Goal: Information Seeking & Learning: Learn about a topic

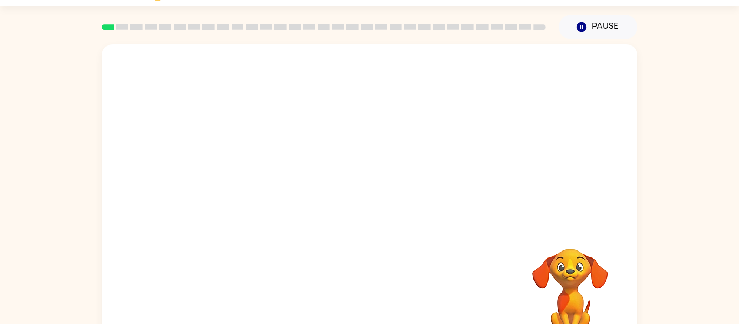
scroll to position [39, 0]
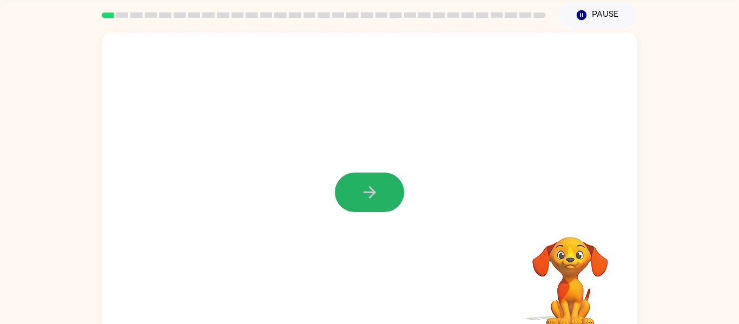
drag, startPoint x: 401, startPoint y: 191, endPoint x: 354, endPoint y: 160, distance: 55.8
click at [395, 188] on button "button" at bounding box center [369, 192] width 69 height 39
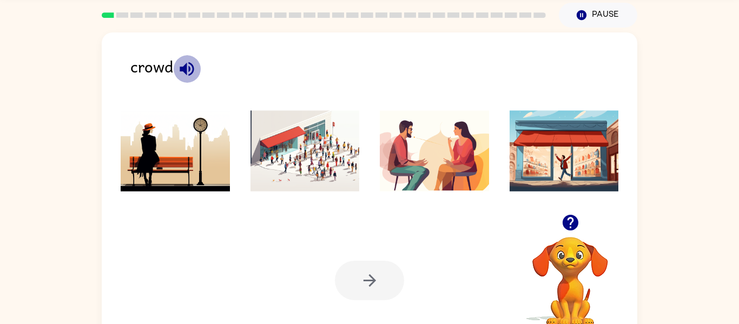
click at [193, 62] on icon "button" at bounding box center [186, 69] width 19 height 19
click at [304, 170] on img at bounding box center [304, 150] width 109 height 81
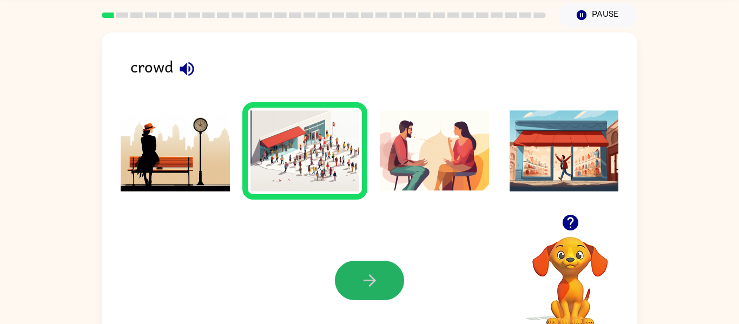
click at [354, 279] on button "button" at bounding box center [369, 280] width 69 height 39
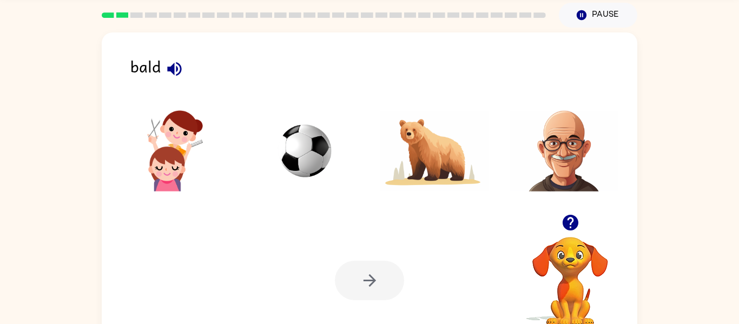
click at [177, 57] on button "button" at bounding box center [175, 69] width 28 height 28
drag, startPoint x: 573, startPoint y: 167, endPoint x: 566, endPoint y: 166, distance: 7.1
click at [573, 167] on img at bounding box center [564, 150] width 109 height 81
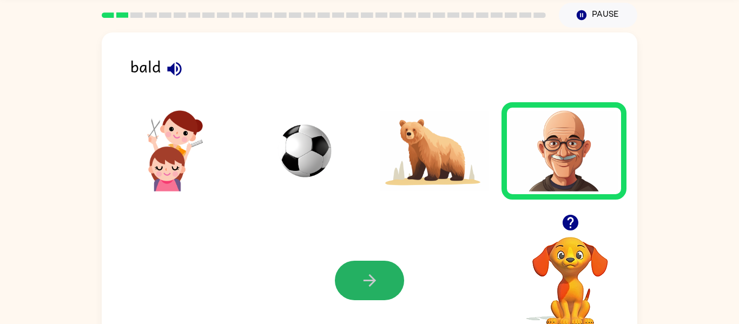
drag, startPoint x: 349, startPoint y: 277, endPoint x: 336, endPoint y: 258, distance: 23.0
click at [349, 276] on button "button" at bounding box center [369, 280] width 69 height 39
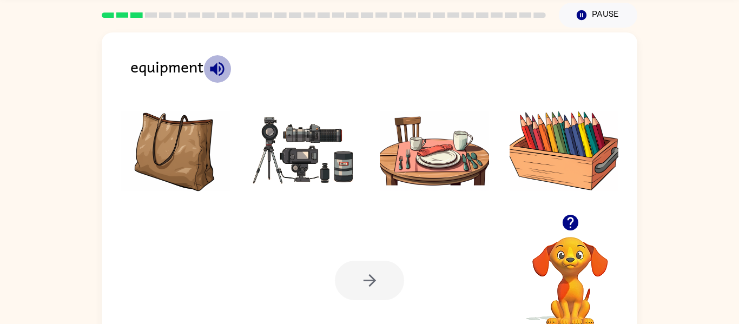
click at [215, 70] on icon "button" at bounding box center [217, 69] width 14 height 14
click at [221, 68] on icon "button" at bounding box center [217, 69] width 14 height 14
click at [234, 71] on div "equipment" at bounding box center [383, 71] width 507 height 34
click at [229, 70] on button "button" at bounding box center [217, 69] width 28 height 28
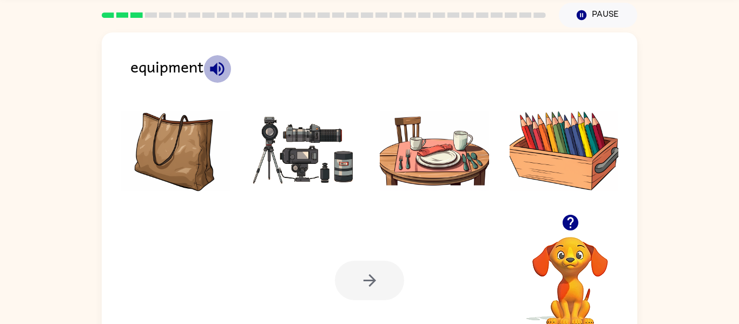
click at [230, 70] on button "button" at bounding box center [217, 69] width 28 height 28
drag, startPoint x: 263, startPoint y: 142, endPoint x: 269, endPoint y: 134, distance: 10.1
click at [263, 141] on img at bounding box center [304, 150] width 109 height 81
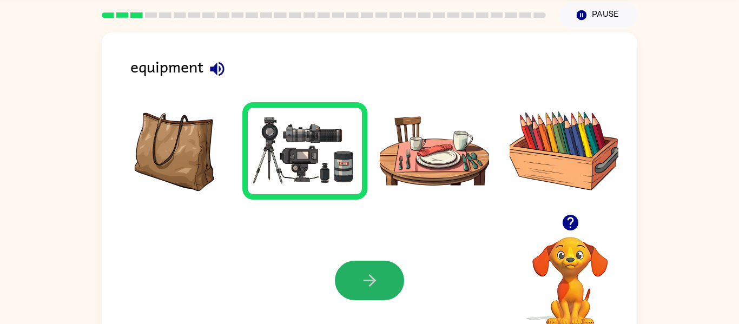
click at [368, 266] on button "button" at bounding box center [369, 280] width 69 height 39
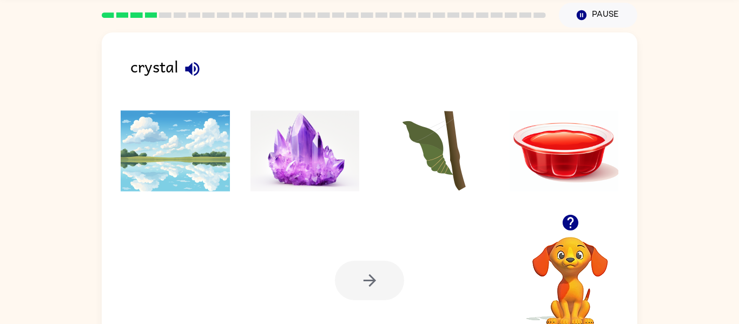
click at [183, 71] on icon "button" at bounding box center [192, 69] width 19 height 19
click at [294, 138] on img at bounding box center [304, 150] width 109 height 81
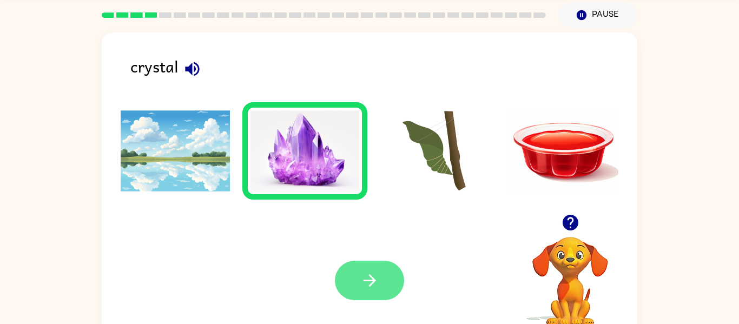
click at [391, 276] on button "button" at bounding box center [369, 280] width 69 height 39
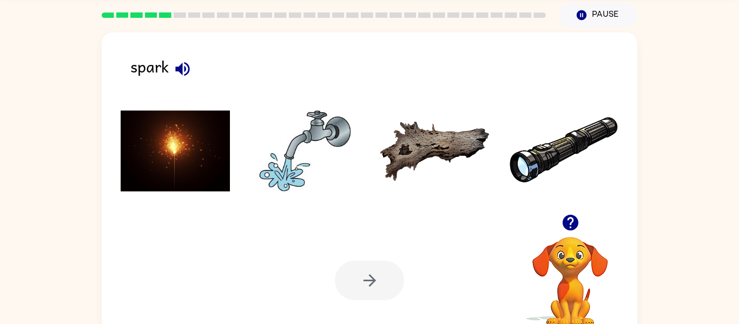
click at [209, 75] on div "spark" at bounding box center [383, 71] width 507 height 34
drag, startPoint x: 196, startPoint y: 68, endPoint x: 197, endPoint y: 76, distance: 7.6
click at [197, 72] on div "spark" at bounding box center [383, 71] width 507 height 34
click at [182, 65] on icon "button" at bounding box center [182, 69] width 14 height 14
click at [182, 155] on img at bounding box center [175, 150] width 109 height 81
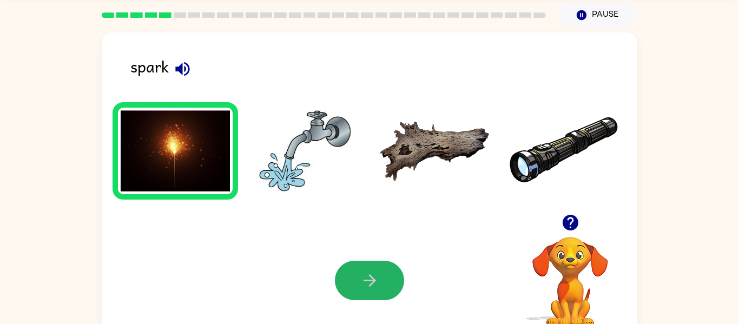
drag, startPoint x: 363, startPoint y: 283, endPoint x: 349, endPoint y: 255, distance: 30.7
click at [364, 277] on button "button" at bounding box center [369, 280] width 69 height 39
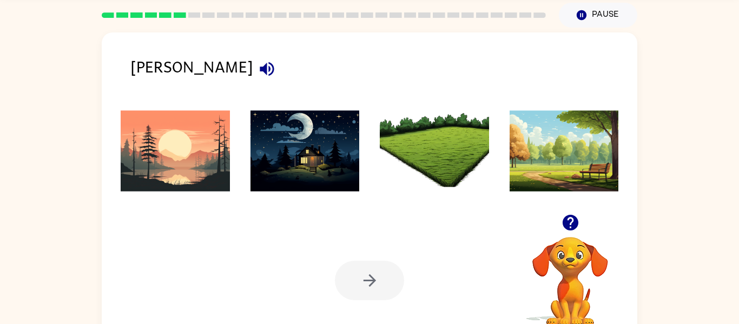
click at [260, 68] on icon "button" at bounding box center [267, 69] width 14 height 14
click at [214, 136] on img at bounding box center [175, 150] width 109 height 81
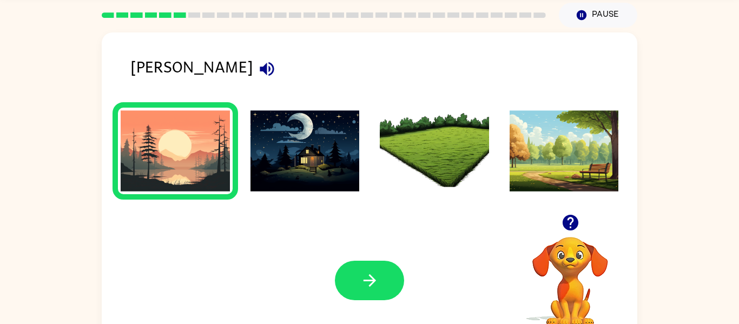
click at [440, 175] on img at bounding box center [434, 150] width 109 height 81
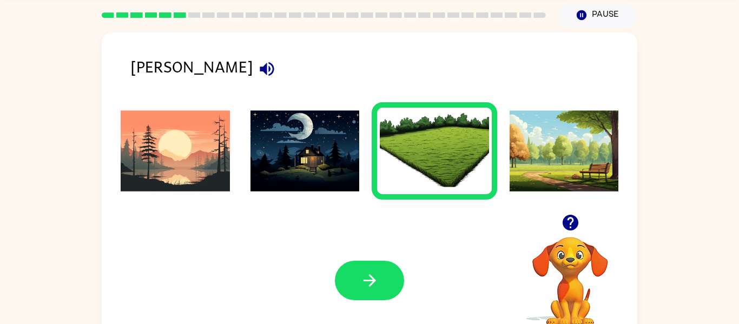
click at [168, 123] on img at bounding box center [175, 150] width 109 height 81
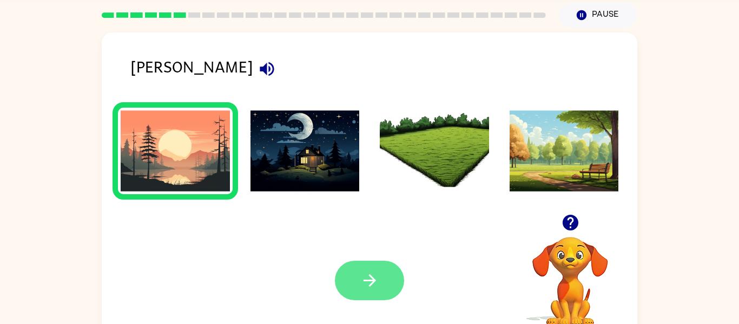
click at [384, 277] on button "button" at bounding box center [369, 280] width 69 height 39
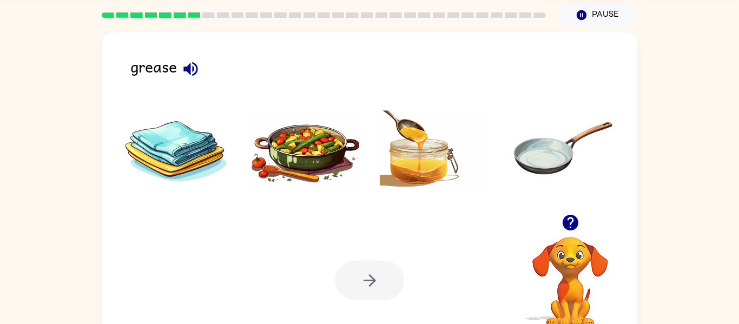
click at [190, 69] on icon "button" at bounding box center [190, 69] width 19 height 19
click at [194, 67] on icon "button" at bounding box center [190, 69] width 14 height 14
drag, startPoint x: 195, startPoint y: 67, endPoint x: 193, endPoint y: 75, distance: 8.4
click at [195, 68] on icon "button" at bounding box center [190, 69] width 19 height 19
click at [166, 168] on img at bounding box center [175, 150] width 109 height 81
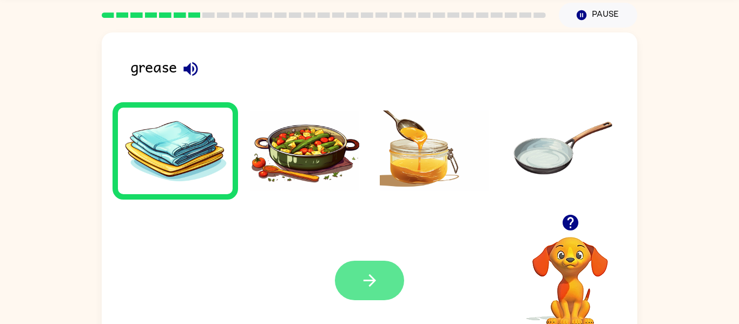
click at [366, 300] on div "Your browser must support playing .mp4 files to use Literably. Please try using…" at bounding box center [370, 281] width 536 height 122
click at [316, 155] on img at bounding box center [304, 150] width 109 height 81
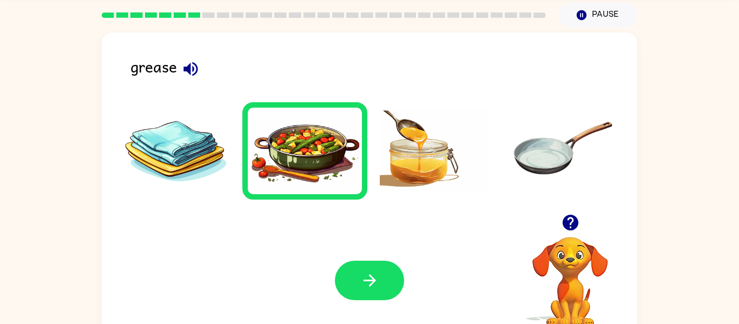
click at [441, 169] on img at bounding box center [434, 150] width 109 height 81
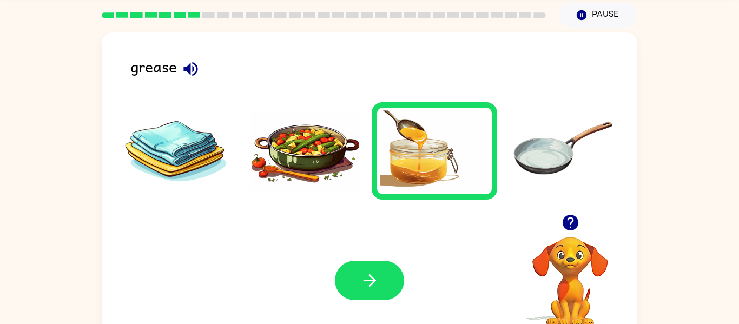
click at [522, 154] on img at bounding box center [564, 150] width 109 height 81
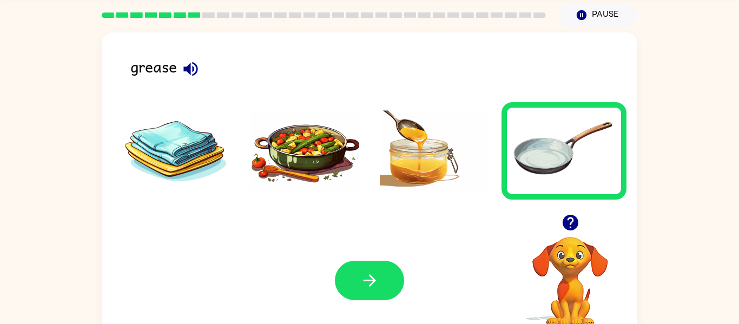
click at [436, 154] on img at bounding box center [434, 150] width 109 height 81
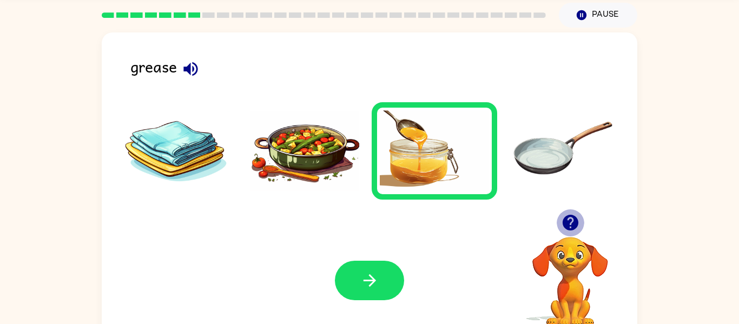
click at [567, 222] on icon "button" at bounding box center [570, 222] width 19 height 19
click at [558, 222] on button "button" at bounding box center [571, 223] width 28 height 28
click at [305, 162] on img at bounding box center [304, 150] width 109 height 81
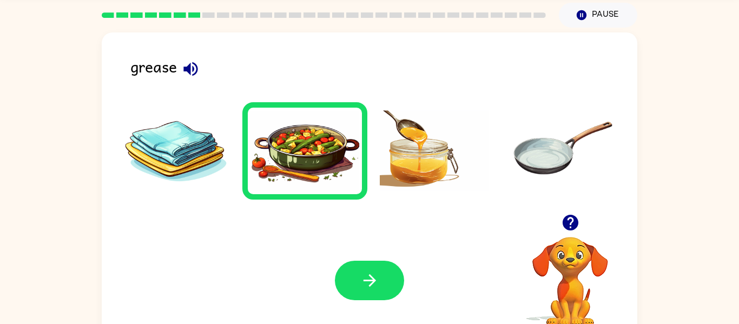
click at [199, 136] on img at bounding box center [175, 150] width 109 height 81
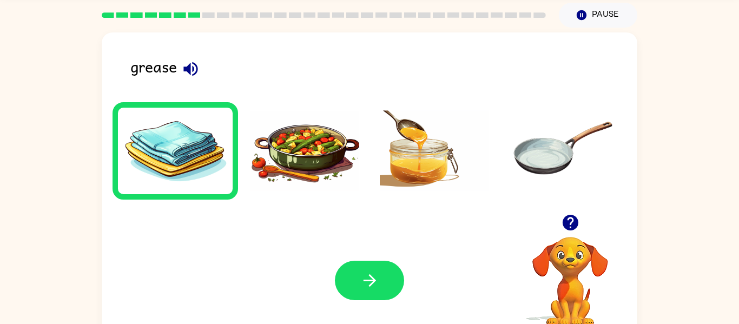
drag, startPoint x: 571, startPoint y: 219, endPoint x: 559, endPoint y: 216, distance: 11.8
click at [567, 217] on icon "button" at bounding box center [570, 223] width 16 height 16
drag, startPoint x: 340, startPoint y: 276, endPoint x: 345, endPoint y: 261, distance: 15.8
click at [340, 274] on button "button" at bounding box center [369, 280] width 69 height 39
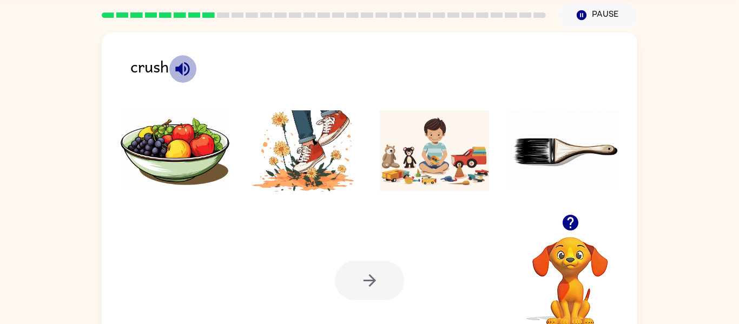
click at [175, 70] on icon "button" at bounding box center [182, 69] width 19 height 19
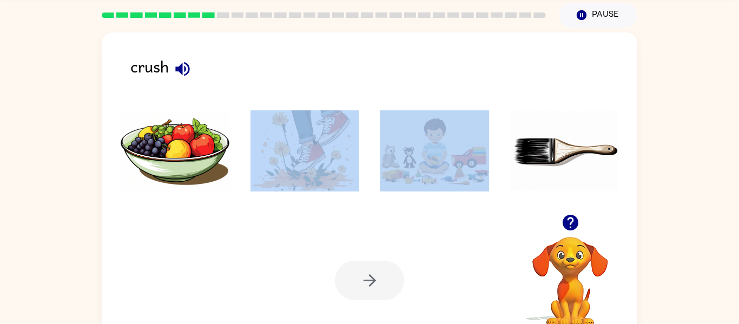
drag, startPoint x: 365, startPoint y: 172, endPoint x: 373, endPoint y: 175, distance: 8.6
click at [373, 175] on ul at bounding box center [370, 153] width 514 height 103
click at [295, 142] on img at bounding box center [304, 150] width 109 height 81
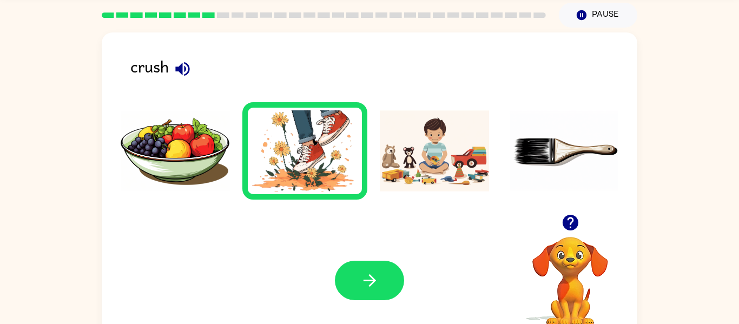
click at [401, 258] on div "Your browser must support playing .mp4 files to use Literably. Please try using…" at bounding box center [370, 281] width 536 height 122
drag, startPoint x: 385, startPoint y: 279, endPoint x: 371, endPoint y: 260, distance: 23.2
click at [378, 274] on button "button" at bounding box center [369, 280] width 69 height 39
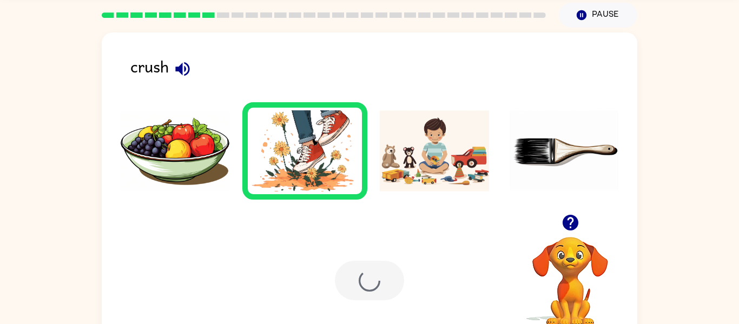
click at [366, 257] on div "Your browser must support playing .mp4 files to use Literably. Please try using…" at bounding box center [370, 281] width 536 height 122
click at [358, 233] on div "Your browser must support playing .mp4 files to use Literably. Please try using…" at bounding box center [370, 281] width 536 height 122
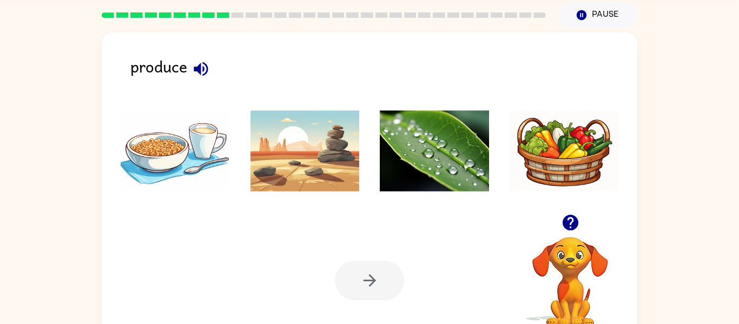
click at [201, 62] on icon "button" at bounding box center [201, 69] width 19 height 19
click at [576, 167] on img at bounding box center [564, 150] width 109 height 81
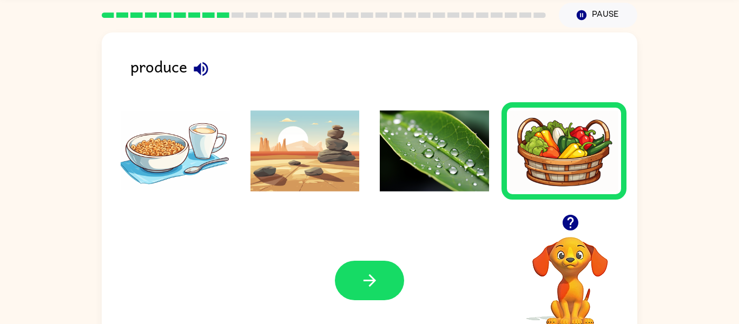
click at [419, 162] on img at bounding box center [434, 150] width 109 height 81
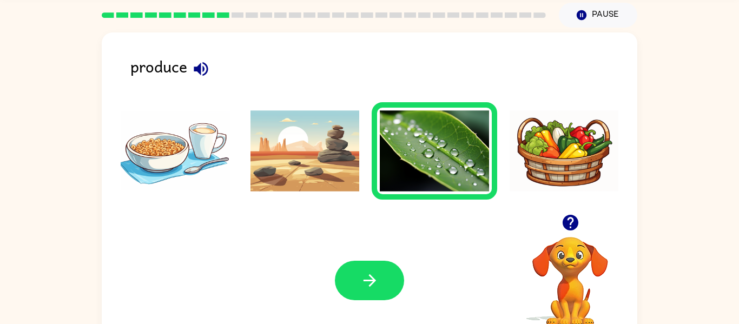
click at [562, 218] on icon "button" at bounding box center [570, 222] width 19 height 19
click at [570, 220] on icon "button" at bounding box center [570, 223] width 16 height 16
click at [565, 220] on icon "button" at bounding box center [570, 223] width 16 height 16
drag, startPoint x: 558, startPoint y: 318, endPoint x: 396, endPoint y: 141, distance: 239.7
click at [396, 141] on div "produce Your browser must support playing .mp4 files to use Literably. Please t…" at bounding box center [370, 186] width 536 height 309
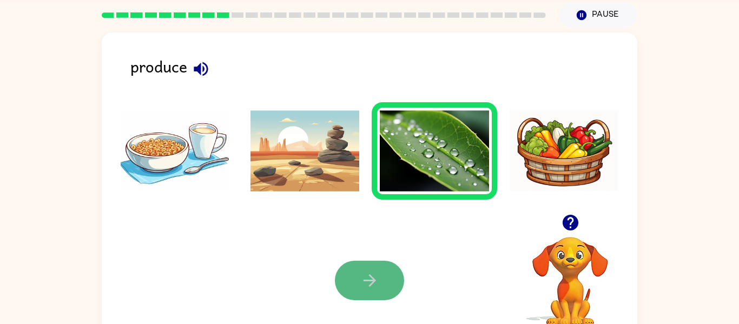
click at [388, 270] on button "button" at bounding box center [369, 280] width 69 height 39
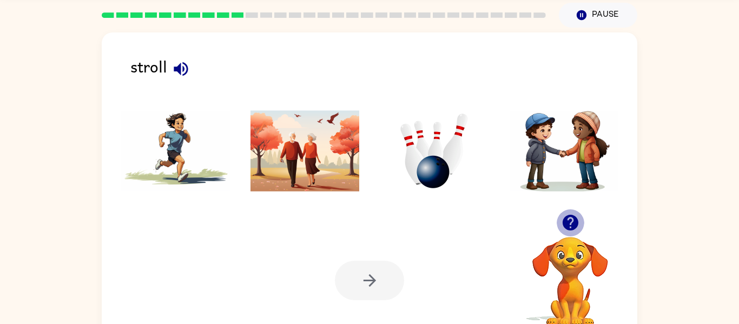
drag, startPoint x: 565, startPoint y: 226, endPoint x: 559, endPoint y: 226, distance: 6.0
click at [560, 226] on button "button" at bounding box center [571, 223] width 28 height 28
click at [186, 67] on icon "button" at bounding box center [180, 69] width 19 height 19
click at [187, 67] on icon "button" at bounding box center [181, 69] width 14 height 14
click at [155, 67] on div "stroll" at bounding box center [383, 71] width 507 height 34
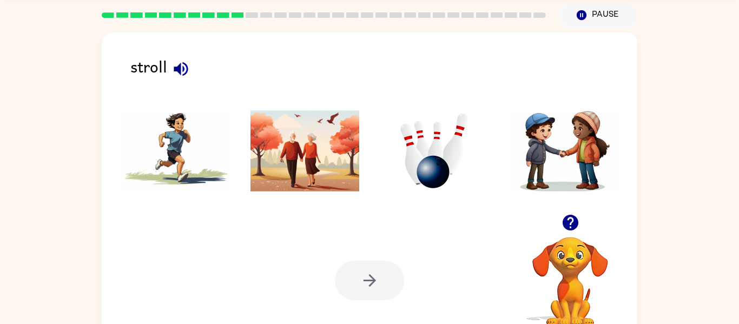
click at [429, 156] on img at bounding box center [434, 150] width 109 height 81
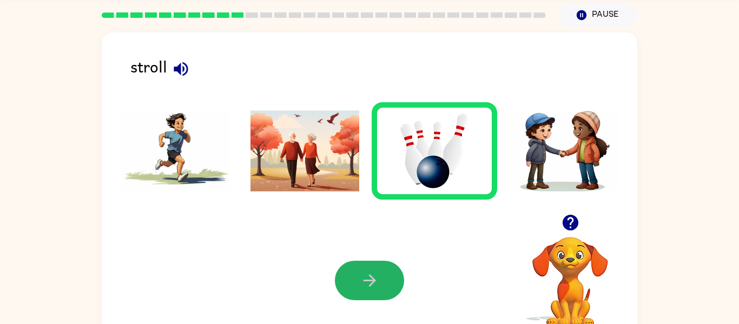
drag, startPoint x: 382, startPoint y: 267, endPoint x: 387, endPoint y: 236, distance: 31.2
click at [382, 262] on button "button" at bounding box center [369, 280] width 69 height 39
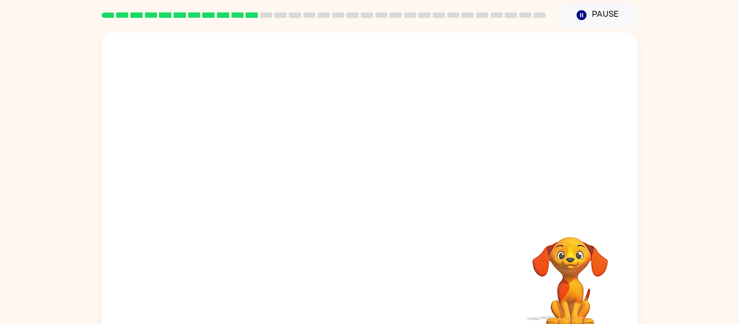
click at [319, 16] on div at bounding box center [324, 14] width 444 height 5
click at [321, 14] on rect at bounding box center [324, 14] width 12 height 5
click at [324, 15] on rect at bounding box center [324, 14] width 12 height 5
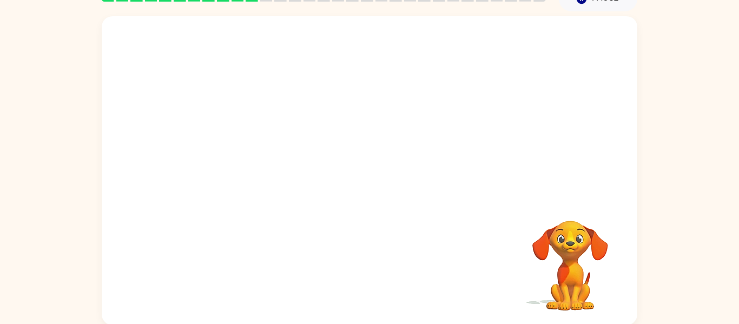
scroll to position [56, 0]
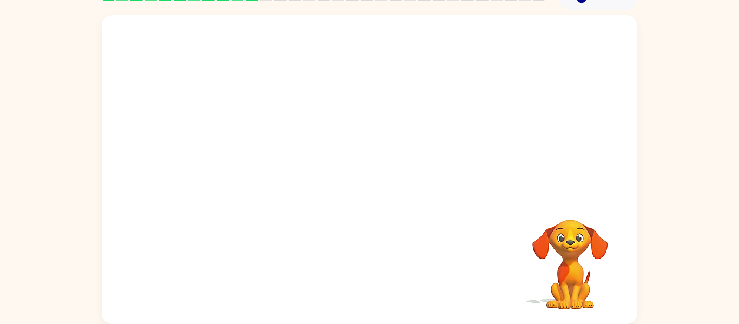
click at [509, 41] on video "Your browser must support playing .mp4 files to use Literably. Please try using…" at bounding box center [370, 106] width 536 height 182
drag, startPoint x: 418, startPoint y: 148, endPoint x: 414, endPoint y: 133, distance: 15.2
click at [414, 143] on video "Your browser must support playing .mp4 files to use Literably. Please try using…" at bounding box center [370, 106] width 536 height 182
drag, startPoint x: 418, startPoint y: 91, endPoint x: 369, endPoint y: 87, distance: 48.8
click at [418, 90] on video "Your browser must support playing .mp4 files to use Literably. Please try using…" at bounding box center [370, 106] width 536 height 182
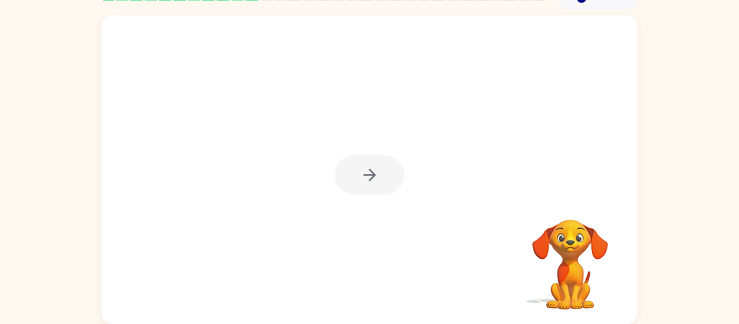
drag, startPoint x: 374, startPoint y: 161, endPoint x: 367, endPoint y: 188, distance: 28.3
click at [369, 186] on div at bounding box center [369, 174] width 69 height 39
click at [370, 187] on button "button" at bounding box center [369, 174] width 69 height 39
click at [371, 186] on div at bounding box center [369, 174] width 69 height 39
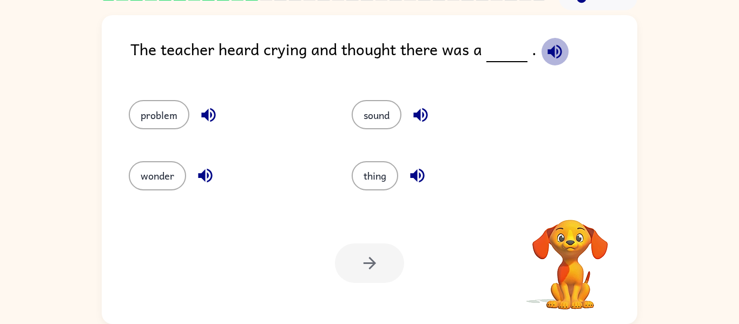
click at [556, 48] on icon "button" at bounding box center [554, 51] width 14 height 14
click at [550, 48] on icon "button" at bounding box center [554, 51] width 14 height 14
drag, startPoint x: 168, startPoint y: 122, endPoint x: 168, endPoint y: 220, distance: 97.9
click at [162, 205] on div "The teacher heard crying and thought there was a . problem sound wonder thing Y…" at bounding box center [370, 169] width 536 height 309
click at [205, 116] on icon "button" at bounding box center [208, 115] width 14 height 14
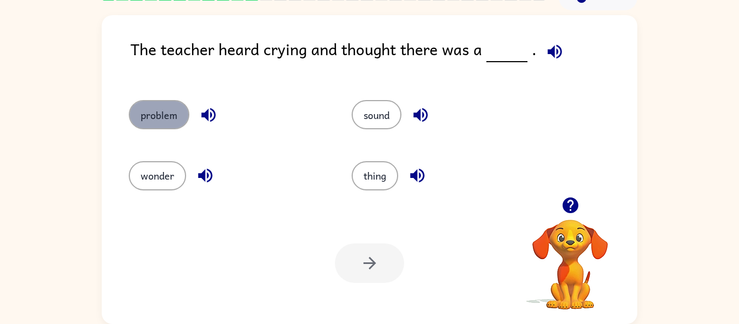
click at [169, 110] on button "problem" at bounding box center [159, 114] width 61 height 29
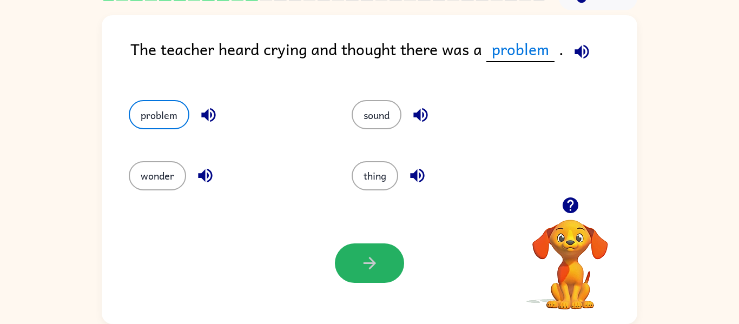
drag, startPoint x: 350, startPoint y: 259, endPoint x: 371, endPoint y: 216, distance: 47.7
click at [353, 248] on button "button" at bounding box center [369, 262] width 69 height 39
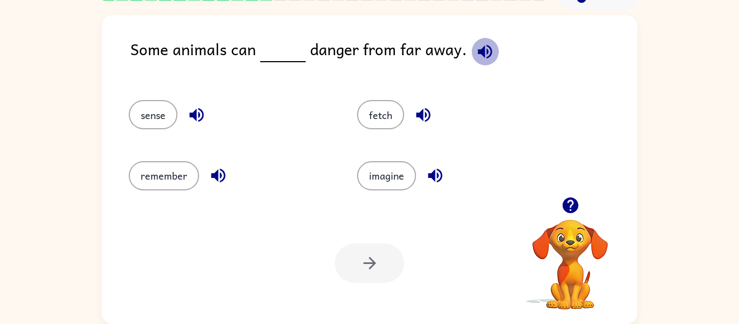
drag, startPoint x: 484, startPoint y: 50, endPoint x: 465, endPoint y: 45, distance: 19.6
click at [484, 48] on icon "button" at bounding box center [485, 51] width 19 height 19
click at [422, 168] on button "button" at bounding box center [435, 176] width 28 height 28
click at [424, 111] on icon "button" at bounding box center [423, 114] width 19 height 19
click at [204, 105] on icon "button" at bounding box center [196, 114] width 19 height 19
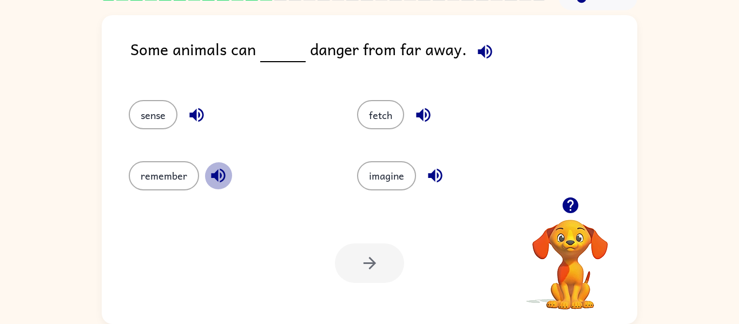
drag, startPoint x: 221, startPoint y: 175, endPoint x: 220, endPoint y: 167, distance: 8.7
click at [222, 175] on icon "button" at bounding box center [218, 175] width 19 height 19
drag, startPoint x: 220, startPoint y: 174, endPoint x: 255, endPoint y: 137, distance: 50.1
click at [220, 174] on icon "button" at bounding box center [218, 175] width 19 height 19
click at [175, 165] on button "remember" at bounding box center [164, 175] width 70 height 29
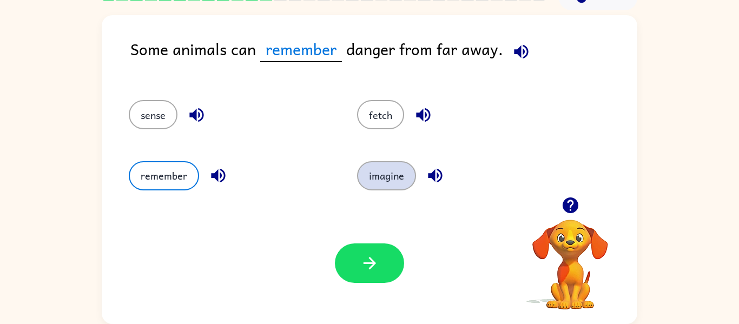
drag, startPoint x: 384, startPoint y: 175, endPoint x: 381, endPoint y: 168, distance: 7.4
click at [384, 173] on button "imagine" at bounding box center [386, 175] width 59 height 29
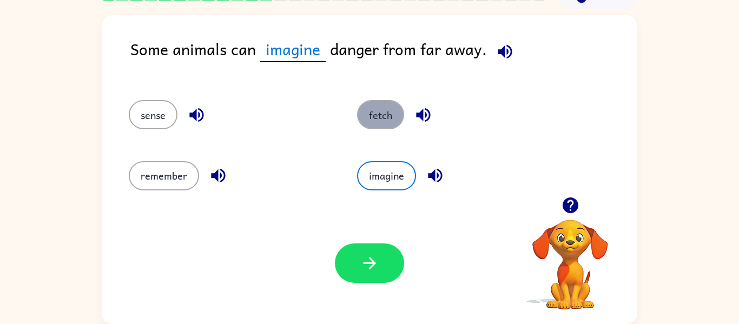
click at [370, 106] on button "fetch" at bounding box center [380, 114] width 47 height 29
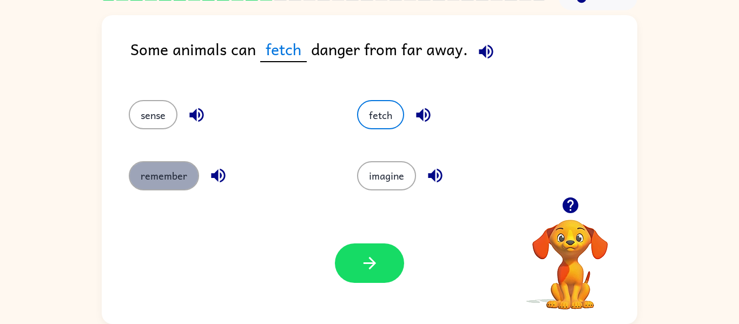
click at [143, 167] on button "remember" at bounding box center [164, 175] width 70 height 29
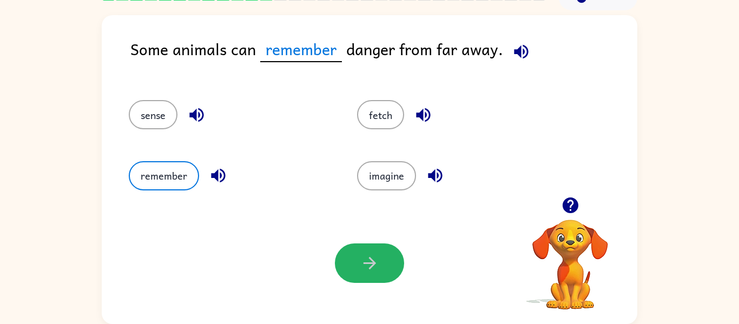
drag, startPoint x: 354, startPoint y: 264, endPoint x: 333, endPoint y: 209, distance: 58.6
click at [349, 250] on button "button" at bounding box center [369, 262] width 69 height 39
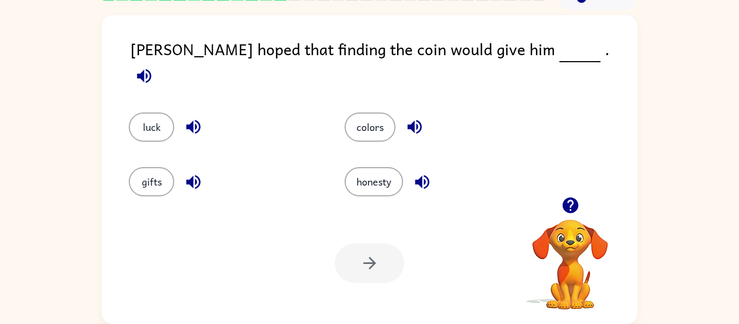
click at [154, 67] on icon "button" at bounding box center [144, 76] width 19 height 19
click at [196, 120] on icon "button" at bounding box center [193, 127] width 14 height 14
drag, startPoint x: 202, startPoint y: 177, endPoint x: 197, endPoint y: 170, distance: 7.8
click at [202, 176] on icon "button" at bounding box center [193, 182] width 19 height 19
click at [154, 67] on icon "button" at bounding box center [144, 76] width 19 height 19
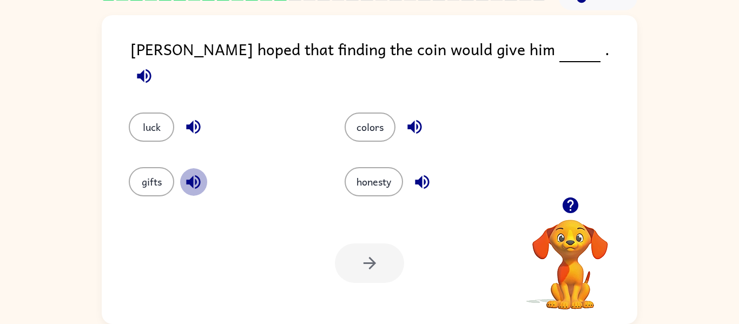
drag, startPoint x: 195, startPoint y: 173, endPoint x: 186, endPoint y: 176, distance: 9.9
click at [195, 175] on icon "button" at bounding box center [193, 182] width 14 height 14
drag, startPoint x: 196, startPoint y: 117, endPoint x: 192, endPoint y: 132, distance: 15.8
click at [197, 121] on icon "button" at bounding box center [193, 126] width 19 height 19
click at [134, 116] on button "luck" at bounding box center [151, 127] width 45 height 29
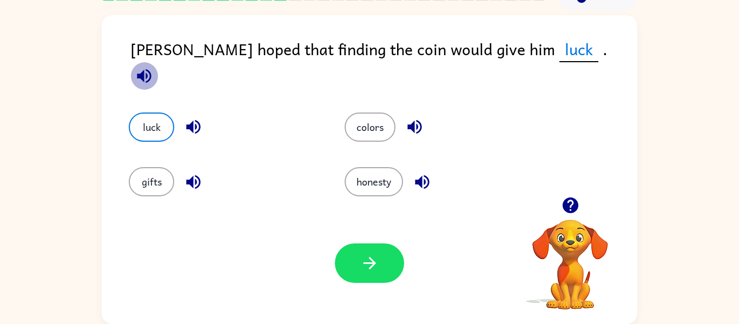
click at [154, 67] on icon "button" at bounding box center [144, 76] width 19 height 19
click at [374, 113] on button "colors" at bounding box center [370, 127] width 51 height 29
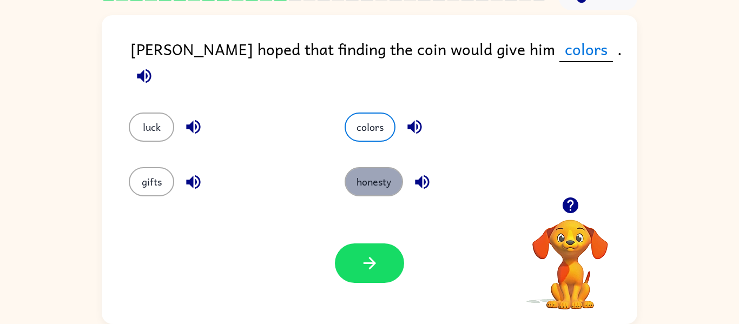
click at [383, 171] on button "honesty" at bounding box center [374, 181] width 58 height 29
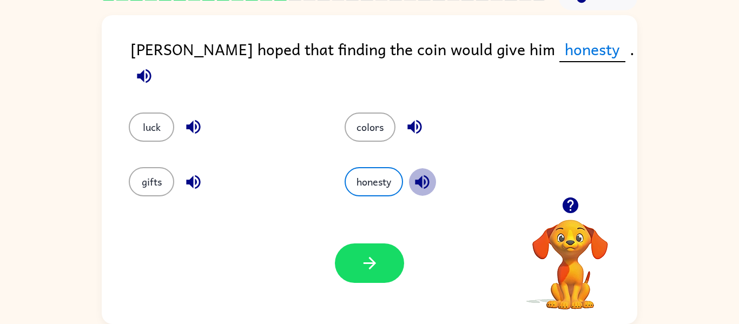
click at [428, 174] on icon "button" at bounding box center [422, 182] width 19 height 19
click at [153, 174] on button "gifts" at bounding box center [151, 181] width 45 height 29
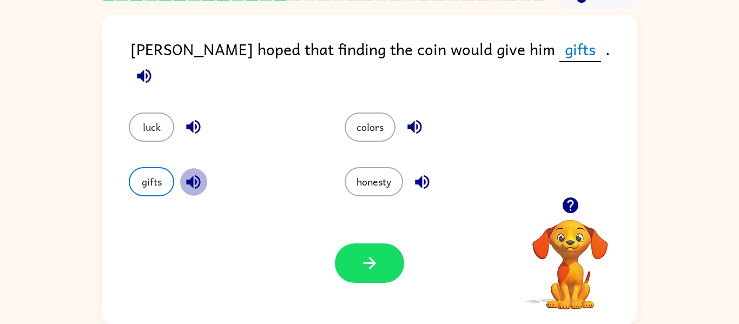
click at [189, 173] on icon "button" at bounding box center [193, 182] width 19 height 19
click at [154, 114] on button "luck" at bounding box center [151, 127] width 45 height 29
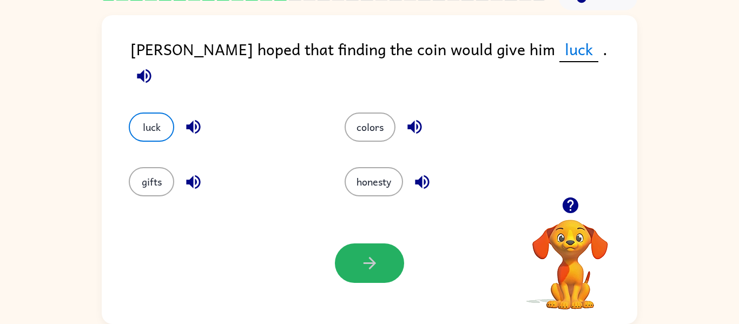
drag, startPoint x: 374, startPoint y: 270, endPoint x: 369, endPoint y: 202, distance: 68.3
click at [367, 242] on div "Your browser must support playing .mp4 files to use Literably. Please try using…" at bounding box center [370, 263] width 536 height 122
click at [388, 262] on button "button" at bounding box center [369, 262] width 69 height 39
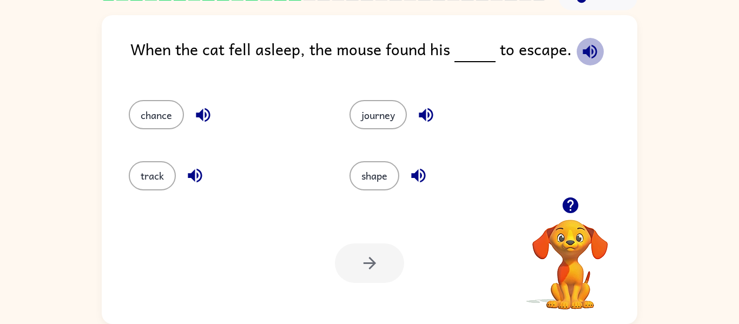
click at [580, 49] on icon "button" at bounding box center [589, 51] width 19 height 19
click at [587, 49] on icon "button" at bounding box center [590, 51] width 14 height 14
click at [206, 112] on icon "button" at bounding box center [203, 114] width 19 height 19
click at [187, 177] on icon "button" at bounding box center [195, 175] width 19 height 19
click at [419, 115] on icon "button" at bounding box center [426, 114] width 19 height 19
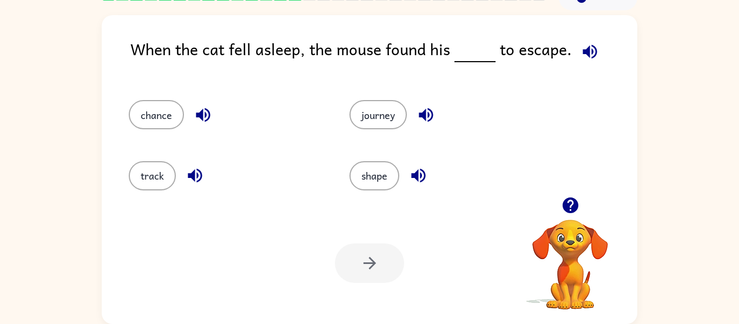
click at [421, 181] on icon "button" at bounding box center [418, 175] width 19 height 19
click at [206, 113] on icon "button" at bounding box center [203, 115] width 14 height 14
click at [195, 179] on icon "button" at bounding box center [195, 175] width 19 height 19
drag, startPoint x: 176, startPoint y: 182, endPoint x: 172, endPoint y: 219, distance: 37.5
click at [172, 197] on div "track" at bounding box center [218, 171] width 221 height 61
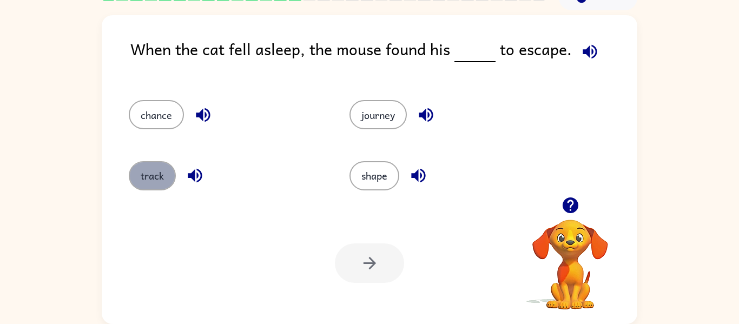
click at [144, 185] on button "track" at bounding box center [152, 175] width 47 height 29
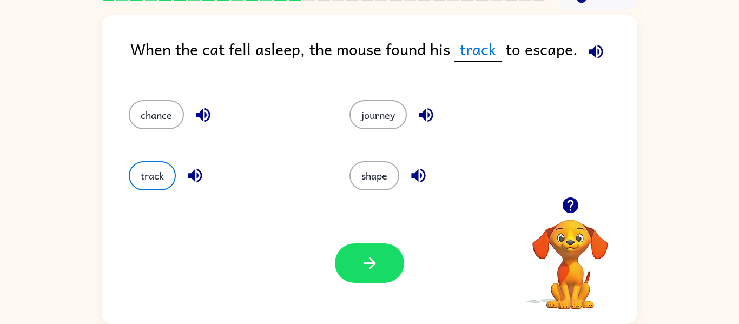
click at [350, 293] on div "Your browser must support playing .mp4 files to use Literably. Please try using…" at bounding box center [370, 263] width 536 height 122
drag, startPoint x: 360, startPoint y: 282, endPoint x: 355, endPoint y: 287, distance: 6.9
click at [359, 284] on div "Your browser must support playing .mp4 files to use Literably. Please try using…" at bounding box center [370, 263] width 536 height 122
click at [353, 302] on div "Your browser must support playing .mp4 files to use Literably. Please try using…" at bounding box center [370, 263] width 536 height 122
click at [355, 299] on div "Your browser must support playing .mp4 files to use Literably. Please try using…" at bounding box center [370, 263] width 536 height 122
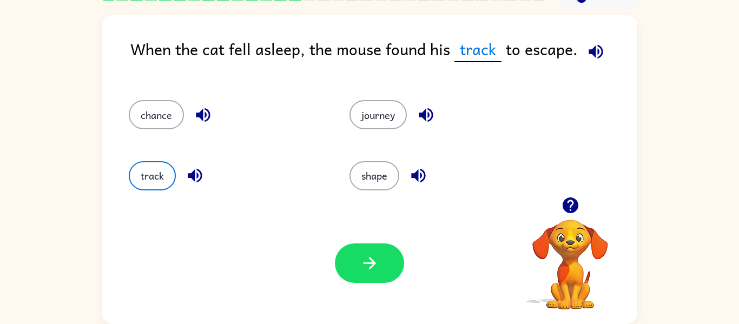
click at [353, 298] on div "Your browser must support playing .mp4 files to use Literably. Please try using…" at bounding box center [370, 263] width 536 height 122
drag, startPoint x: 349, startPoint y: 296, endPoint x: 340, endPoint y: 304, distance: 12.3
click at [346, 299] on div "Your browser must support playing .mp4 files to use Literably. Please try using…" at bounding box center [370, 263] width 536 height 122
drag, startPoint x: 326, startPoint y: 328, endPoint x: 325, endPoint y: 320, distance: 7.7
click at [322, 324] on html "[PERSON_NAME] ( Logout ) Pause Pause When the cat fell asleep, the mouse found …" at bounding box center [369, 134] width 739 height 380
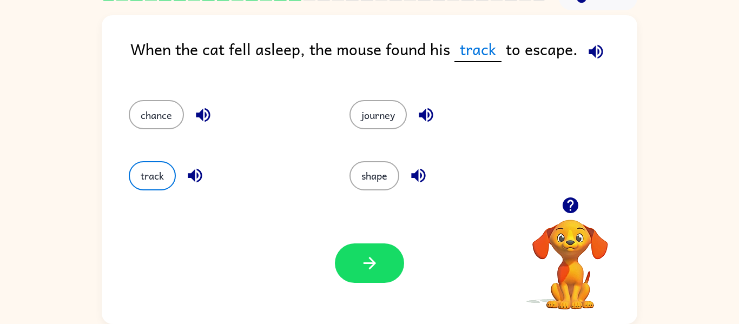
drag, startPoint x: 327, startPoint y: 320, endPoint x: 344, endPoint y: 301, distance: 25.3
click at [335, 311] on div "Your browser must support playing .mp4 files to use Literably. Please try using…" at bounding box center [370, 263] width 536 height 122
click at [349, 296] on div "Your browser must support playing .mp4 files to use Literably. Please try using…" at bounding box center [370, 263] width 536 height 122
drag, startPoint x: 346, startPoint y: 295, endPoint x: 344, endPoint y: 287, distance: 7.7
click at [344, 298] on div "Your browser must support playing .mp4 files to use Literably. Please try using…" at bounding box center [370, 263] width 536 height 122
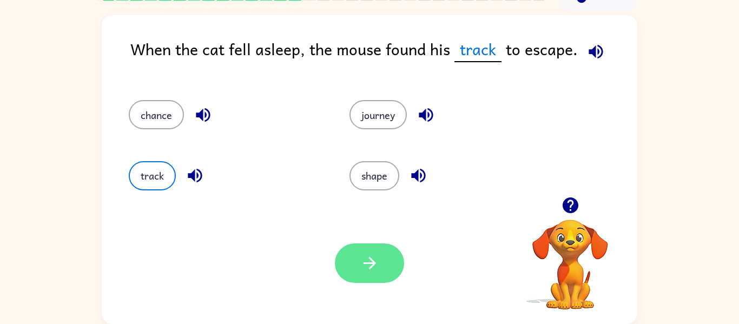
drag, startPoint x: 345, startPoint y: 288, endPoint x: 356, endPoint y: 269, distance: 21.3
click at [347, 286] on div "Your browser must support playing .mp4 files to use Literably. Please try using…" at bounding box center [370, 263] width 536 height 122
click at [357, 269] on button "button" at bounding box center [369, 262] width 69 height 39
click at [358, 268] on div at bounding box center [369, 262] width 69 height 39
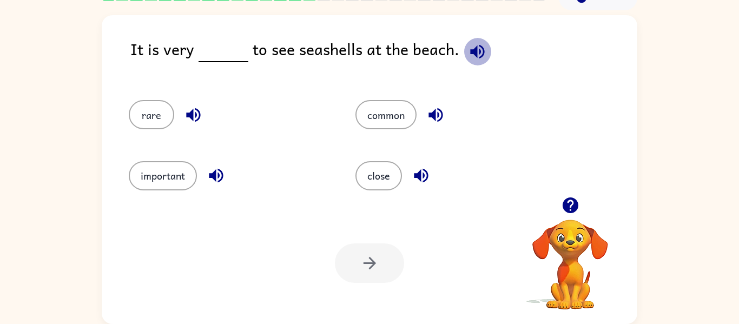
click at [468, 55] on icon "button" at bounding box center [477, 51] width 19 height 19
click at [139, 107] on button "rare" at bounding box center [151, 114] width 45 height 29
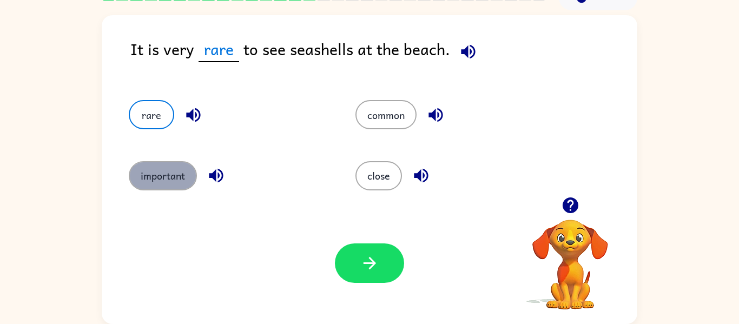
click at [167, 167] on button "important" at bounding box center [163, 175] width 68 height 29
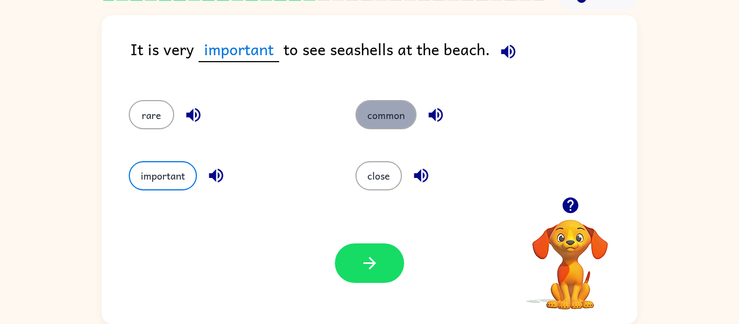
click at [387, 116] on button "common" at bounding box center [385, 114] width 61 height 29
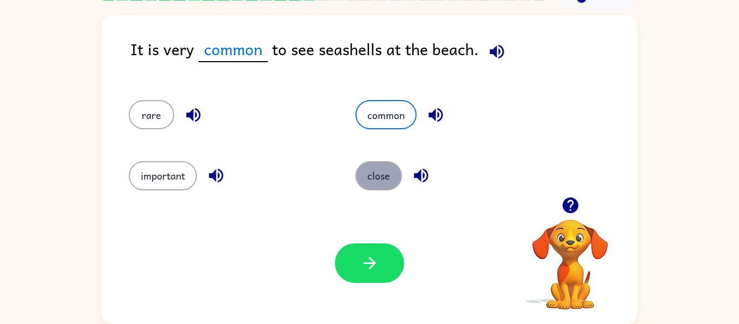
click at [368, 176] on button "close" at bounding box center [378, 175] width 47 height 29
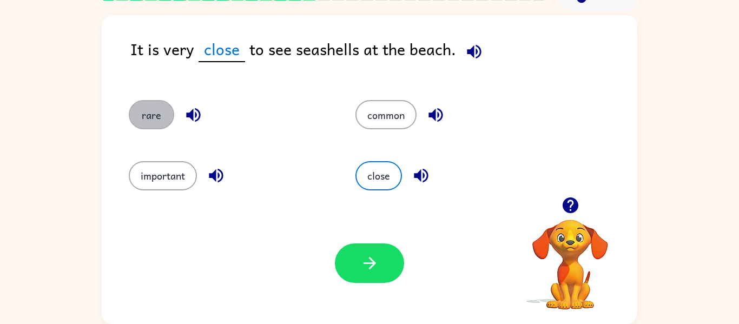
drag, startPoint x: 159, startPoint y: 107, endPoint x: 132, endPoint y: 138, distance: 41.5
click at [142, 123] on button "rare" at bounding box center [151, 114] width 45 height 29
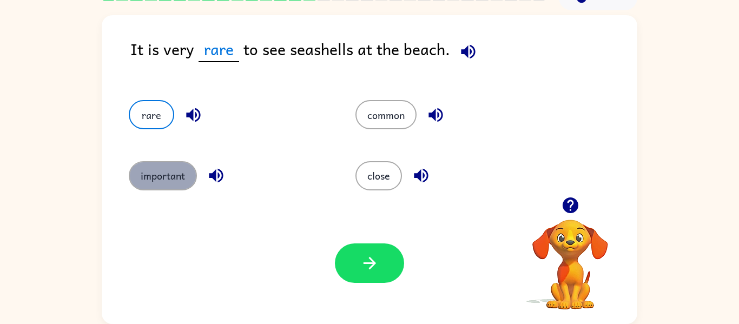
click at [149, 173] on button "important" at bounding box center [163, 175] width 68 height 29
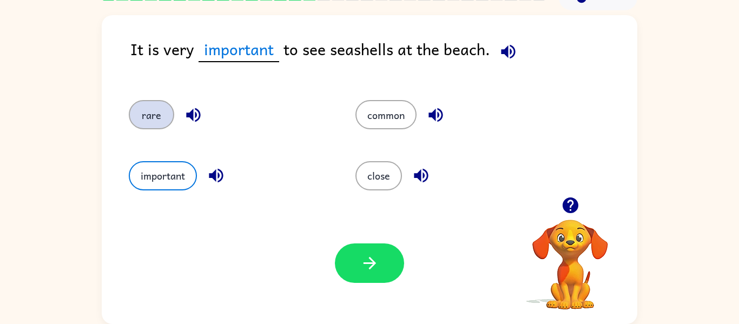
click at [158, 113] on button "rare" at bounding box center [151, 114] width 45 height 29
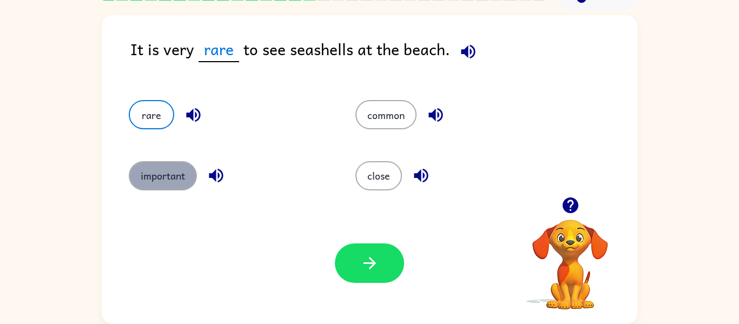
click at [184, 180] on button "important" at bounding box center [163, 175] width 68 height 29
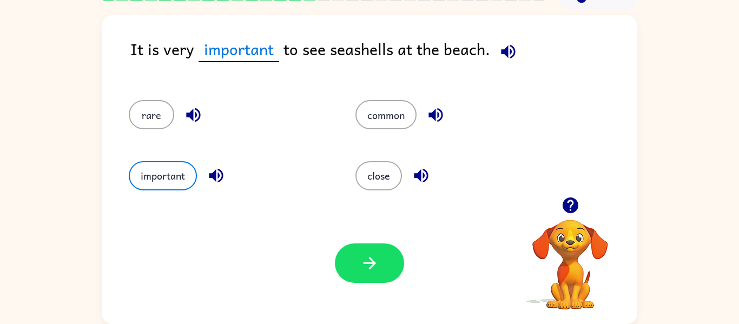
click at [378, 269] on icon "button" at bounding box center [369, 263] width 19 height 19
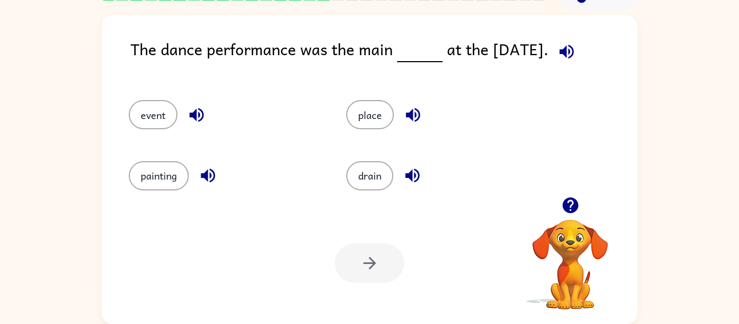
click at [577, 200] on icon "button" at bounding box center [570, 205] width 19 height 19
drag, startPoint x: 576, startPoint y: 212, endPoint x: 571, endPoint y: 217, distance: 7.7
click at [573, 214] on video "Your browser must support playing .mp4 files to use Literably. Please try using…" at bounding box center [570, 257] width 108 height 108
drag, startPoint x: 570, startPoint y: 217, endPoint x: 576, endPoint y: 220, distance: 5.8
click at [576, 219] on video "Your browser must support playing .mp4 files to use Literably. Please try using…" at bounding box center [570, 257] width 108 height 108
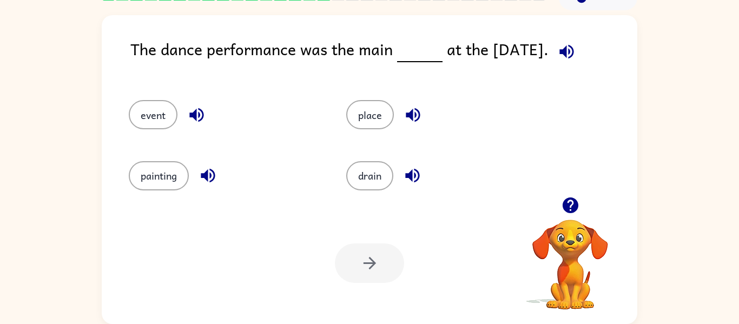
drag, startPoint x: 578, startPoint y: 217, endPoint x: 576, endPoint y: 210, distance: 7.4
click at [582, 214] on div at bounding box center [570, 206] width 108 height 28
click at [579, 202] on icon "button" at bounding box center [570, 205] width 19 height 19
click at [575, 203] on video "Your browser must support playing .mp4 files to use Literably. Please try using…" at bounding box center [570, 257] width 108 height 108
click at [574, 203] on video "Your browser must support playing .mp4 files to use Literably. Please try using…" at bounding box center [570, 257] width 108 height 108
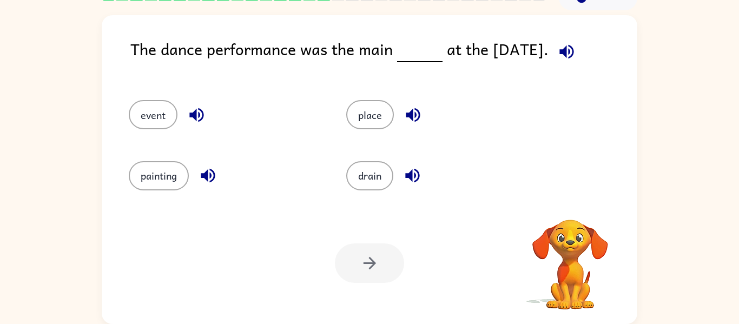
click at [573, 203] on video "Your browser must support playing .mp4 files to use Literably. Please try using…" at bounding box center [570, 257] width 108 height 108
click at [572, 219] on div "Your browser must support playing .mp4 files to use Literably. Please try using…" at bounding box center [570, 265] width 108 height 92
click at [570, 204] on icon "button" at bounding box center [570, 205] width 16 height 16
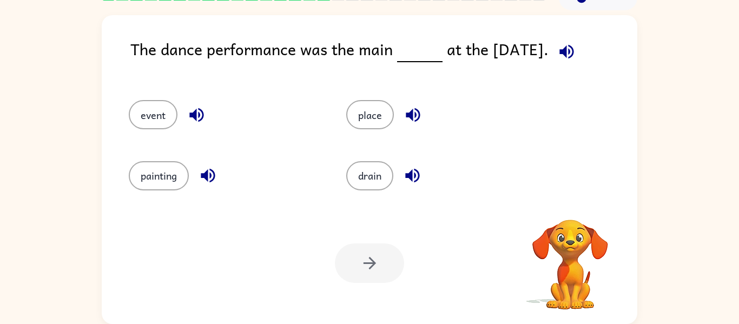
click at [569, 204] on video "Your browser must support playing .mp4 files to use Literably. Please try using…" at bounding box center [570, 257] width 108 height 108
click at [571, 205] on video "Your browser must support playing .mp4 files to use Literably. Please try using…" at bounding box center [570, 257] width 108 height 108
click at [579, 208] on video "Your browser must support playing .mp4 files to use Literably. Please try using…" at bounding box center [570, 257] width 108 height 108
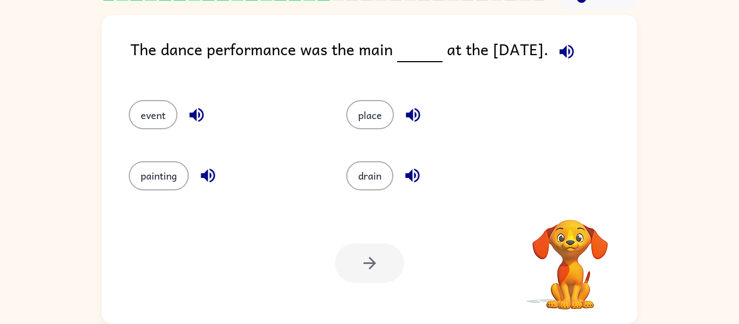
click at [578, 219] on div "Your browser must support playing .mp4 files to use Literably. Please try using…" at bounding box center [570, 265] width 108 height 92
click at [577, 208] on icon "button" at bounding box center [570, 205] width 19 height 19
click at [579, 208] on video "Your browser must support playing .mp4 files to use Literably. Please try using…" at bounding box center [570, 257] width 108 height 108
drag, startPoint x: 583, startPoint y: 207, endPoint x: 458, endPoint y: 170, distance: 129.6
click at [574, 212] on video "Your browser must support playing .mp4 files to use Literably. Please try using…" at bounding box center [570, 257] width 108 height 108
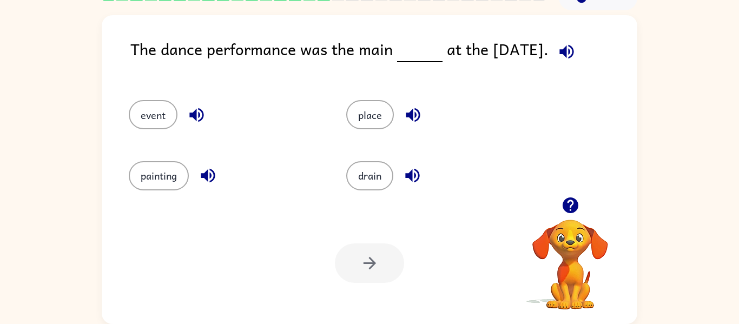
click at [562, 43] on icon "button" at bounding box center [566, 51] width 19 height 19
click at [160, 106] on button "event" at bounding box center [153, 114] width 49 height 29
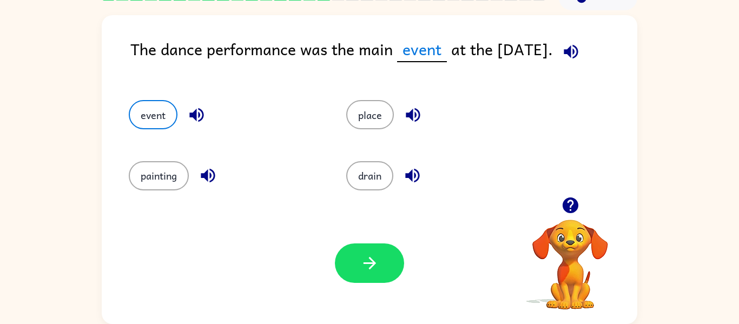
click at [392, 252] on button "button" at bounding box center [369, 262] width 69 height 39
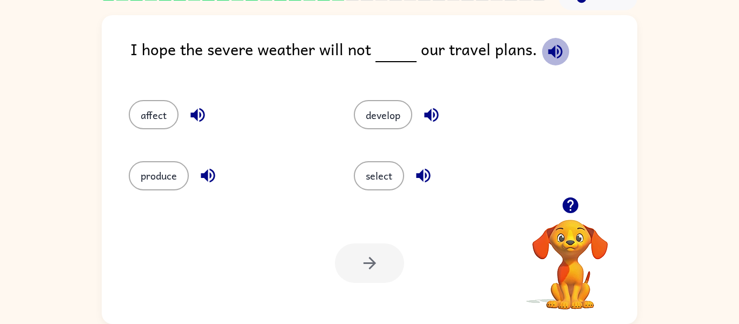
click at [561, 49] on button "button" at bounding box center [556, 52] width 28 height 28
click at [140, 105] on button "affect" at bounding box center [154, 114] width 50 height 29
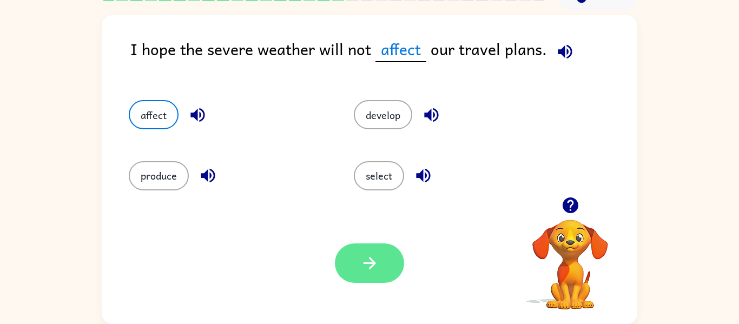
click at [358, 262] on button "button" at bounding box center [369, 262] width 69 height 39
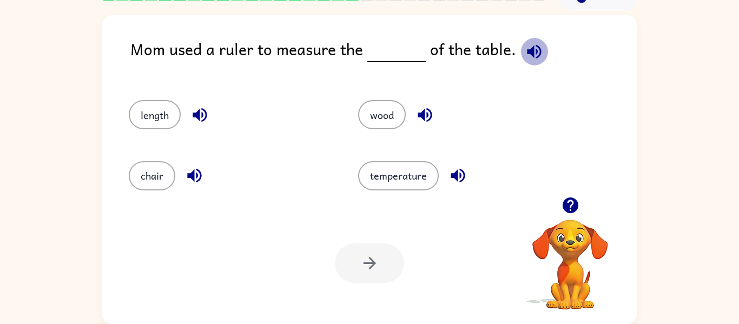
click at [526, 58] on icon "button" at bounding box center [534, 51] width 19 height 19
click at [525, 50] on icon "button" at bounding box center [534, 51] width 19 height 19
drag, startPoint x: 151, startPoint y: 104, endPoint x: 157, endPoint y: 104, distance: 6.0
click at [153, 104] on button "length" at bounding box center [155, 114] width 52 height 29
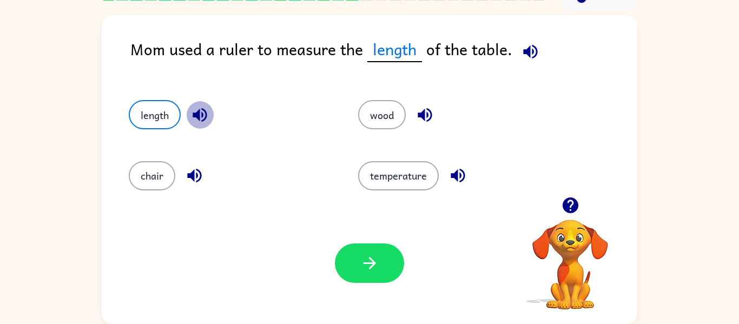
click at [199, 107] on icon "button" at bounding box center [199, 114] width 19 height 19
click at [197, 174] on icon "button" at bounding box center [194, 175] width 19 height 19
click at [161, 177] on button "chair" at bounding box center [152, 175] width 47 height 29
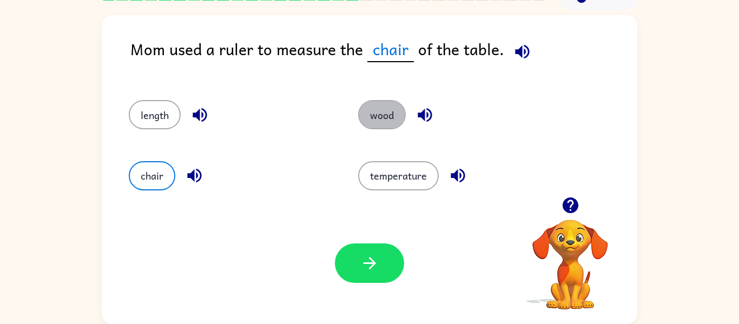
drag, startPoint x: 387, startPoint y: 116, endPoint x: 313, endPoint y: 101, distance: 75.2
click at [386, 116] on button "wood" at bounding box center [382, 114] width 48 height 29
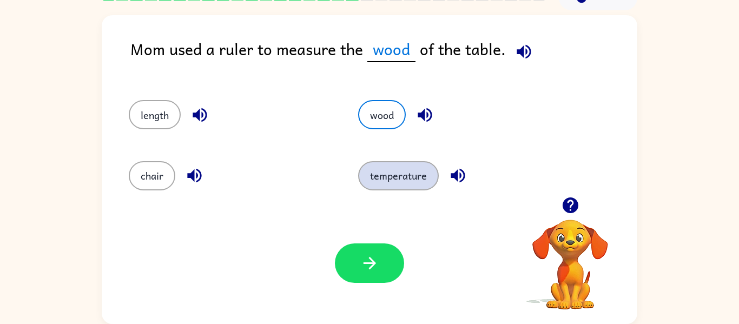
drag, startPoint x: 407, startPoint y: 182, endPoint x: 400, endPoint y: 181, distance: 6.5
click at [406, 182] on button "temperature" at bounding box center [398, 175] width 81 height 29
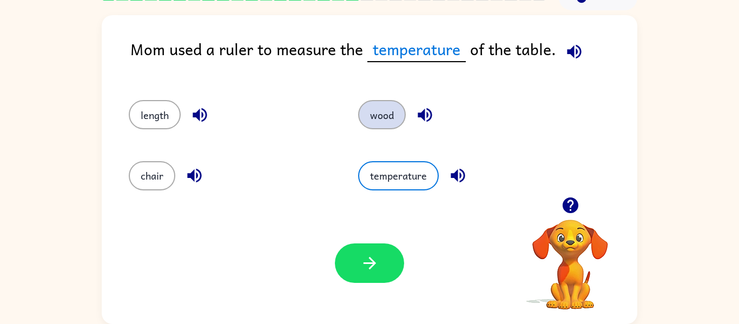
click at [399, 114] on button "wood" at bounding box center [382, 114] width 48 height 29
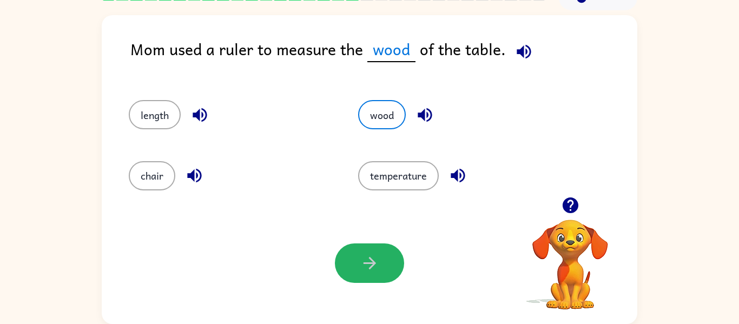
drag, startPoint x: 384, startPoint y: 267, endPoint x: 379, endPoint y: 262, distance: 7.7
click at [386, 266] on button "button" at bounding box center [369, 262] width 69 height 39
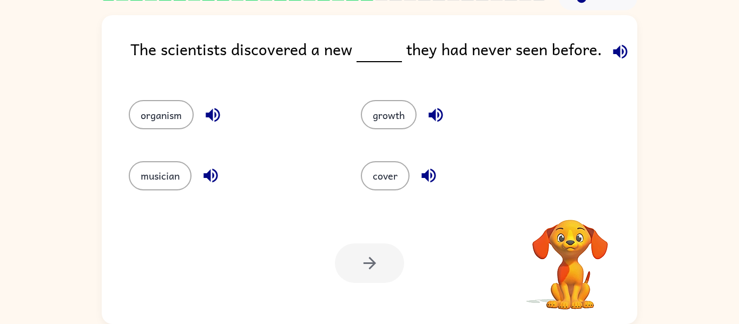
drag, startPoint x: 626, startPoint y: 40, endPoint x: 611, endPoint y: 57, distance: 22.6
click at [622, 49] on span at bounding box center [618, 49] width 32 height 24
drag, startPoint x: 657, startPoint y: 45, endPoint x: 646, endPoint y: 51, distance: 12.6
click at [656, 45] on div "The scientists discovered a new they had never seen before. organism growth mus…" at bounding box center [369, 167] width 739 height 314
click at [618, 45] on icon "button" at bounding box center [620, 51] width 14 height 14
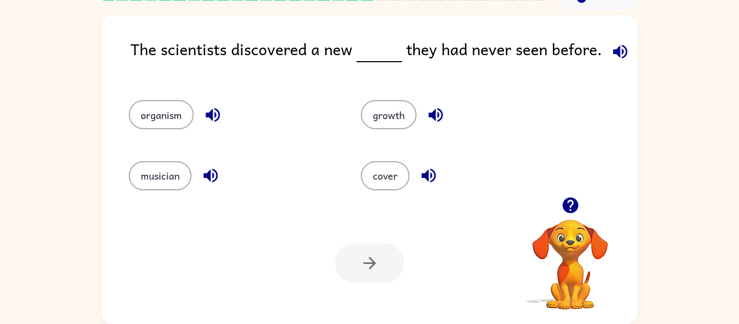
click at [197, 114] on div "organism" at bounding box center [232, 114] width 207 height 29
click at [208, 107] on icon "button" at bounding box center [212, 114] width 19 height 19
click at [212, 176] on icon "button" at bounding box center [210, 175] width 19 height 19
click at [425, 177] on icon "button" at bounding box center [428, 176] width 14 height 14
drag, startPoint x: 429, startPoint y: 109, endPoint x: 427, endPoint y: 123, distance: 14.2
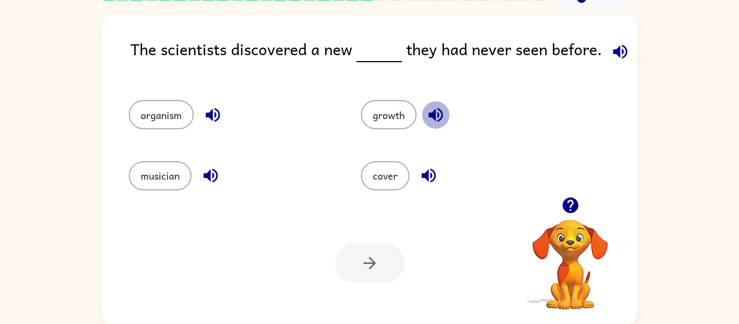
click at [430, 113] on icon "button" at bounding box center [435, 114] width 19 height 19
click at [404, 109] on button "growth" at bounding box center [389, 114] width 56 height 29
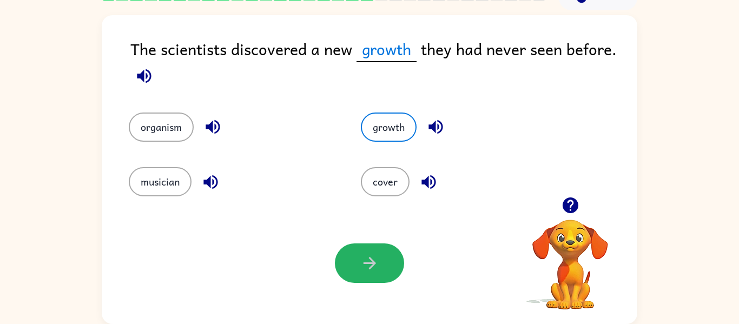
drag, startPoint x: 393, startPoint y: 261, endPoint x: 421, endPoint y: 223, distance: 47.2
click at [421, 223] on div "Your browser must support playing .mp4 files to use Literably. Please try using…" at bounding box center [370, 263] width 536 height 122
drag, startPoint x: 368, startPoint y: 259, endPoint x: 529, endPoint y: 95, distance: 229.1
click at [415, 223] on div "Your browser must support playing .mp4 files to use Literably. Please try using…" at bounding box center [370, 263] width 536 height 122
click at [371, 256] on icon "button" at bounding box center [369, 263] width 19 height 19
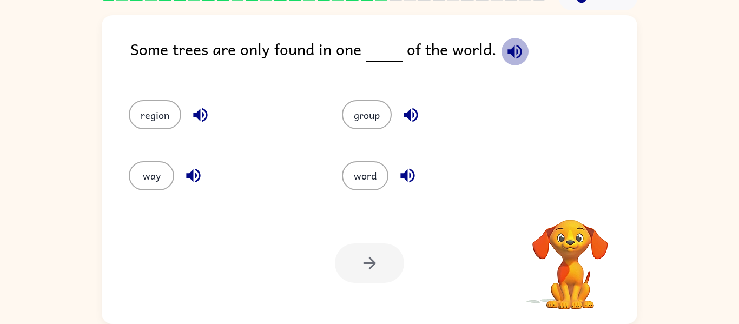
click at [507, 56] on icon "button" at bounding box center [514, 51] width 19 height 19
click at [203, 115] on icon "button" at bounding box center [200, 115] width 14 height 14
drag, startPoint x: 186, startPoint y: 175, endPoint x: 187, endPoint y: 170, distance: 5.6
click at [187, 174] on icon "button" at bounding box center [193, 175] width 19 height 19
click at [401, 166] on icon "button" at bounding box center [407, 175] width 19 height 19
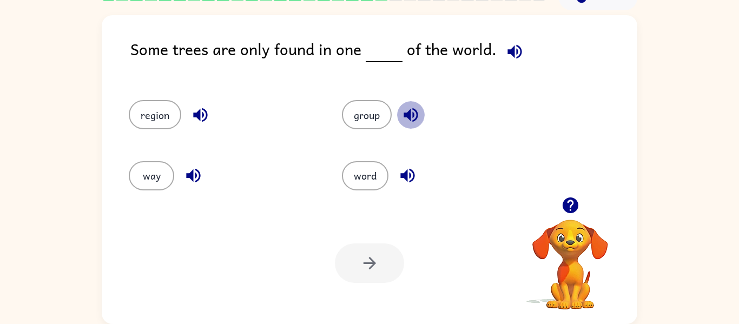
click at [403, 110] on icon "button" at bounding box center [410, 114] width 19 height 19
click at [201, 107] on icon "button" at bounding box center [200, 114] width 19 height 19
drag, startPoint x: 154, startPoint y: 106, endPoint x: 230, endPoint y: 241, distance: 155.1
click at [172, 164] on div "region group way word" at bounding box center [321, 141] width 426 height 122
click at [134, 110] on button "region" at bounding box center [155, 114] width 52 height 29
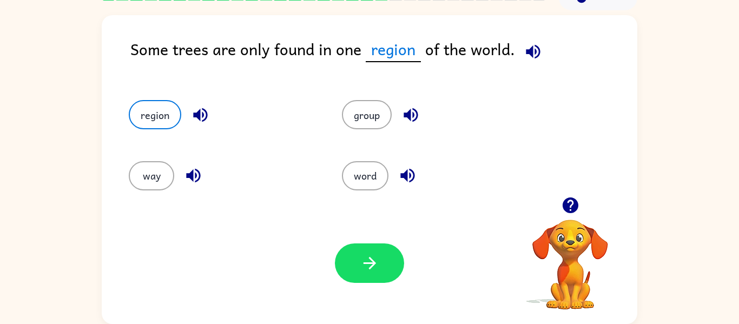
click at [354, 239] on div "Your browser must support playing .mp4 files to use Literably. Please try using…" at bounding box center [370, 263] width 536 height 122
click at [356, 248] on button "button" at bounding box center [369, 262] width 69 height 39
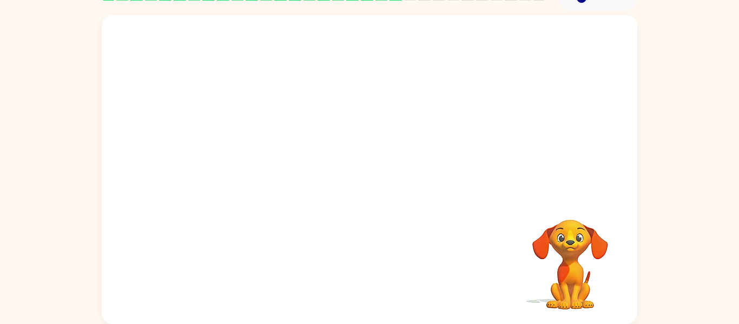
click at [458, 84] on div at bounding box center [370, 106] width 536 height 182
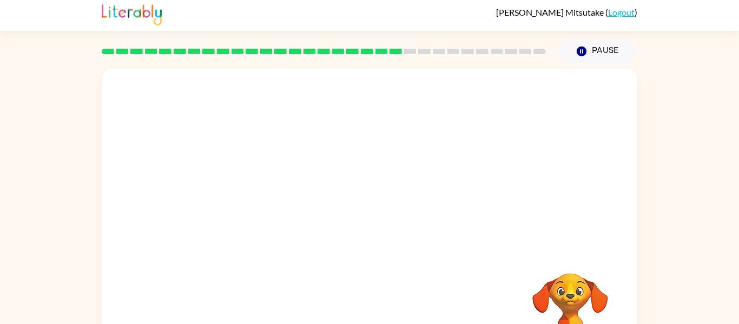
scroll to position [0, 0]
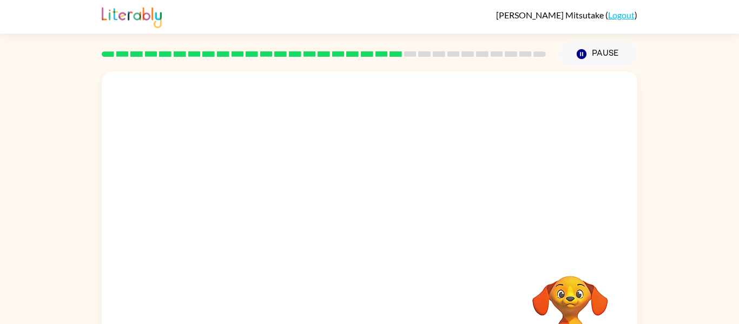
click at [411, 53] on rect at bounding box center [410, 53] width 12 height 5
click at [430, 48] on div at bounding box center [323, 54] width 457 height 38
click at [445, 61] on div at bounding box center [323, 54] width 457 height 38
click at [461, 54] on div at bounding box center [324, 53] width 444 height 5
drag, startPoint x: 472, startPoint y: 51, endPoint x: 487, endPoint y: 49, distance: 15.4
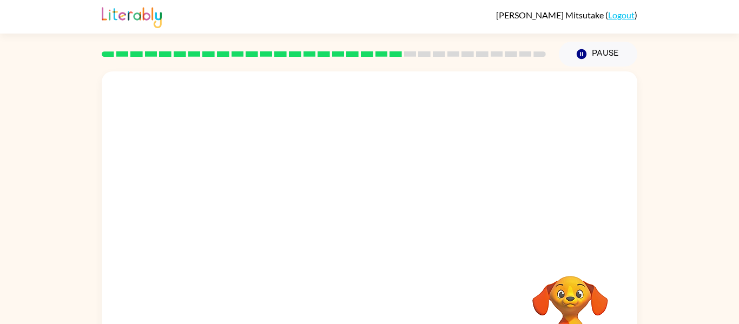
click at [473, 51] on rect at bounding box center [467, 53] width 12 height 5
click at [489, 49] on div at bounding box center [323, 54] width 457 height 38
drag, startPoint x: 494, startPoint y: 51, endPoint x: 505, endPoint y: 55, distance: 11.5
click at [495, 51] on rect at bounding box center [497, 53] width 12 height 5
drag, startPoint x: 508, startPoint y: 57, endPoint x: 524, endPoint y: 53, distance: 16.1
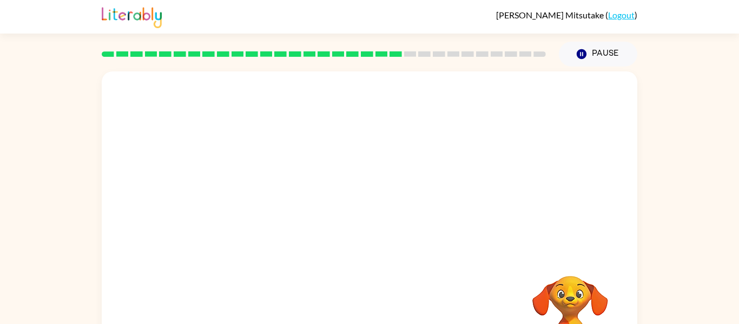
click at [509, 57] on div at bounding box center [323, 54] width 457 height 38
click at [525, 55] on rect at bounding box center [525, 53] width 12 height 5
click at [534, 52] on rect at bounding box center [539, 53] width 12 height 5
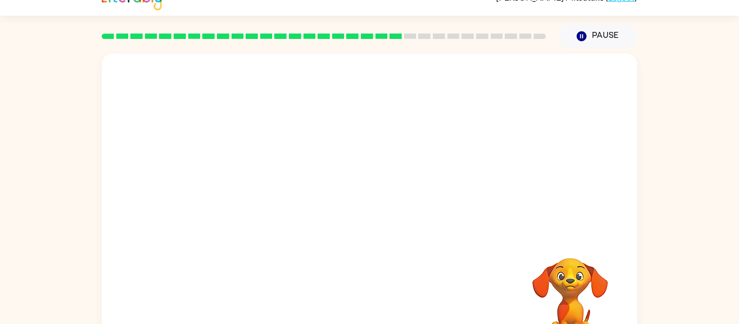
scroll to position [56, 0]
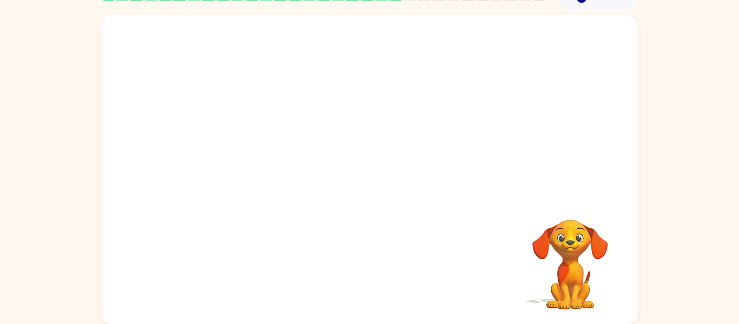
click at [278, 38] on video "Your browser must support playing .mp4 files to use Literably. Please try using…" at bounding box center [370, 106] width 536 height 182
click at [272, 163] on video "Your browser must support playing .mp4 files to use Literably. Please try using…" at bounding box center [370, 106] width 536 height 182
click at [371, 174] on div at bounding box center [369, 174] width 69 height 39
click at [371, 173] on div at bounding box center [369, 174] width 69 height 39
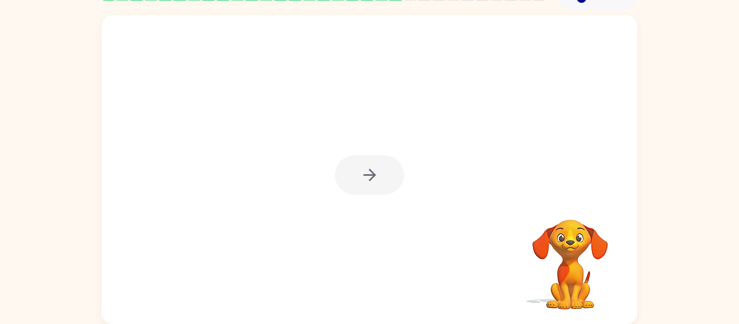
click at [371, 174] on div at bounding box center [369, 174] width 69 height 39
drag, startPoint x: 371, startPoint y: 168, endPoint x: 378, endPoint y: 147, distance: 22.2
click at [374, 166] on div at bounding box center [369, 174] width 69 height 39
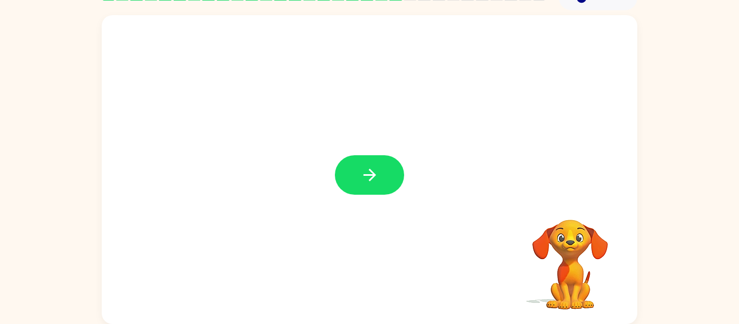
click at [378, 147] on div at bounding box center [370, 169] width 536 height 309
click at [376, 153] on div at bounding box center [370, 169] width 536 height 309
click at [374, 149] on div at bounding box center [370, 169] width 536 height 309
click at [375, 152] on div at bounding box center [370, 169] width 536 height 309
click at [373, 157] on div at bounding box center [370, 169] width 536 height 309
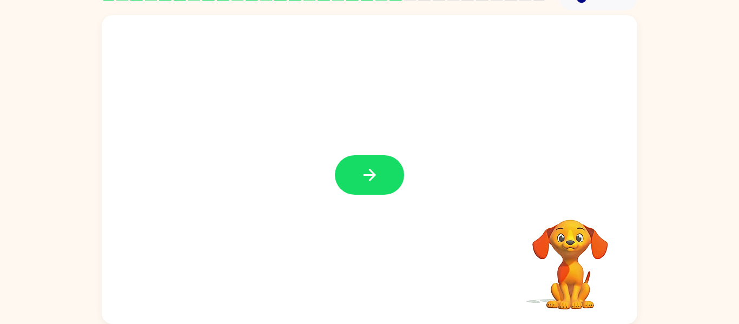
click at [374, 162] on button "button" at bounding box center [369, 174] width 69 height 39
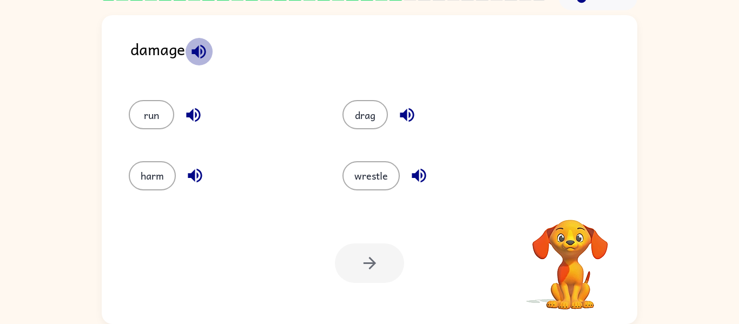
click at [199, 47] on icon "button" at bounding box center [198, 51] width 19 height 19
click at [405, 117] on icon "button" at bounding box center [407, 115] width 14 height 14
click at [415, 176] on icon "button" at bounding box center [419, 176] width 14 height 14
click at [192, 176] on icon "button" at bounding box center [195, 176] width 14 height 14
click at [199, 108] on icon "button" at bounding box center [193, 114] width 19 height 19
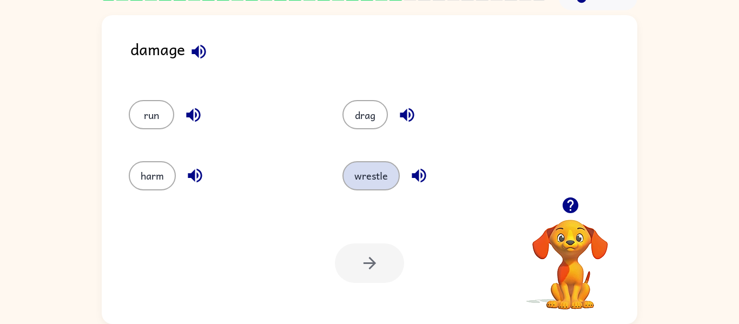
drag, startPoint x: 369, startPoint y: 174, endPoint x: 353, endPoint y: 177, distance: 16.1
click at [367, 174] on button "wrestle" at bounding box center [370, 175] width 57 height 29
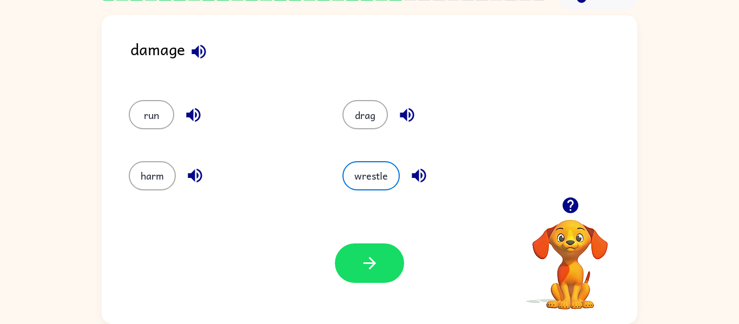
drag, startPoint x: 411, startPoint y: 253, endPoint x: 408, endPoint y: 246, distance: 8.0
click at [410, 250] on div "Your browser must support playing .mp4 files to use Literably. Please try using…" at bounding box center [370, 263] width 536 height 122
click at [360, 252] on div "Your browser must support playing .mp4 files to use Literably. Please try using…" at bounding box center [370, 263] width 536 height 122
click at [364, 250] on button "button" at bounding box center [369, 262] width 69 height 39
click at [365, 248] on div at bounding box center [369, 262] width 69 height 39
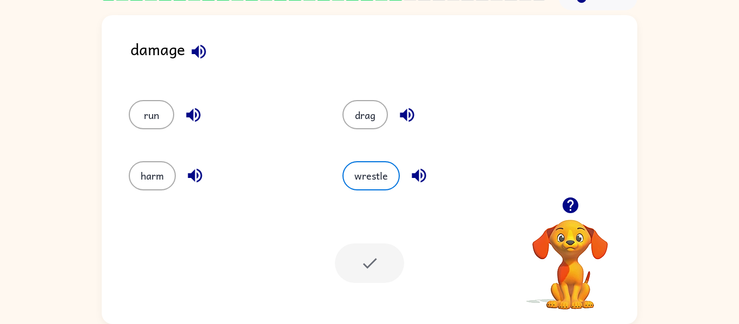
click at [364, 249] on div at bounding box center [369, 262] width 69 height 39
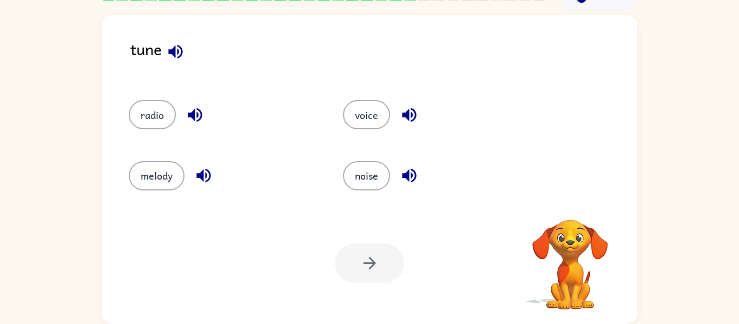
click at [378, 237] on div "Your browser must support playing .mp4 files to use Literably. Please try using…" at bounding box center [370, 263] width 536 height 122
click at [381, 235] on div "Your browser must support playing .mp4 files to use Literably. Please try using…" at bounding box center [370, 263] width 536 height 122
drag, startPoint x: 171, startPoint y: 50, endPoint x: 178, endPoint y: 50, distance: 7.0
click at [178, 50] on icon "button" at bounding box center [175, 51] width 14 height 14
drag, startPoint x: 388, startPoint y: 157, endPoint x: 367, endPoint y: 161, distance: 21.5
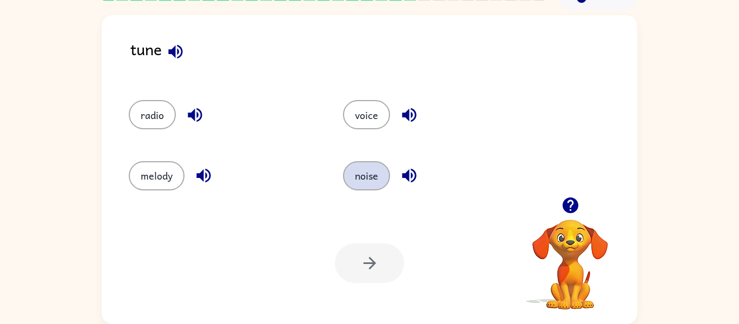
click at [374, 159] on div "noise" at bounding box center [429, 171] width 214 height 61
drag, startPoint x: 366, startPoint y: 162, endPoint x: 348, endPoint y: 188, distance: 31.8
click at [354, 183] on button "noise" at bounding box center [366, 175] width 47 height 29
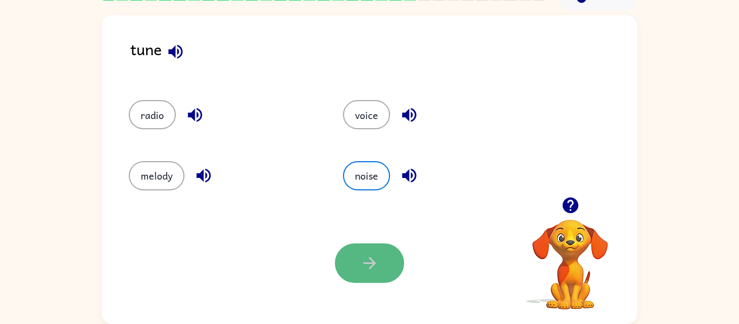
click at [343, 258] on button "button" at bounding box center [369, 262] width 69 height 39
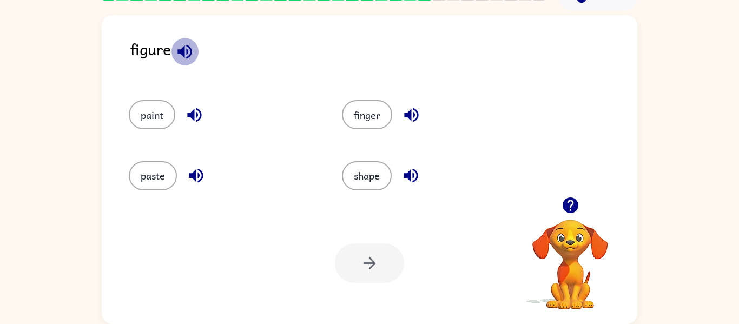
click at [188, 51] on icon "button" at bounding box center [184, 51] width 14 height 14
click at [196, 114] on icon "button" at bounding box center [194, 114] width 19 height 19
drag, startPoint x: 192, startPoint y: 167, endPoint x: 233, endPoint y: 149, distance: 45.0
click at [196, 168] on icon "button" at bounding box center [196, 175] width 19 height 19
click at [414, 117] on icon "button" at bounding box center [411, 114] width 19 height 19
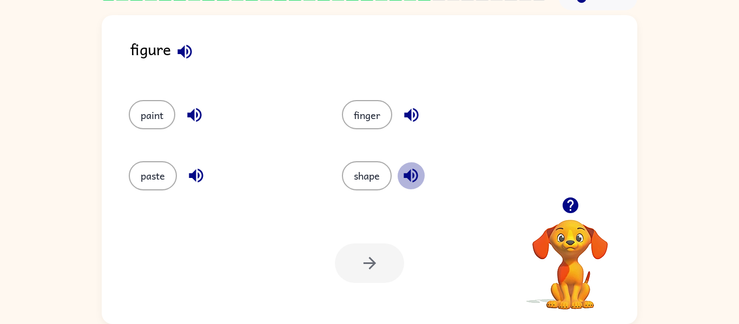
click at [420, 179] on icon "button" at bounding box center [410, 175] width 19 height 19
drag, startPoint x: 197, startPoint y: 178, endPoint x: 203, endPoint y: 130, distance: 48.0
click at [197, 173] on icon "button" at bounding box center [196, 175] width 19 height 19
click at [154, 178] on button "paste" at bounding box center [153, 175] width 48 height 29
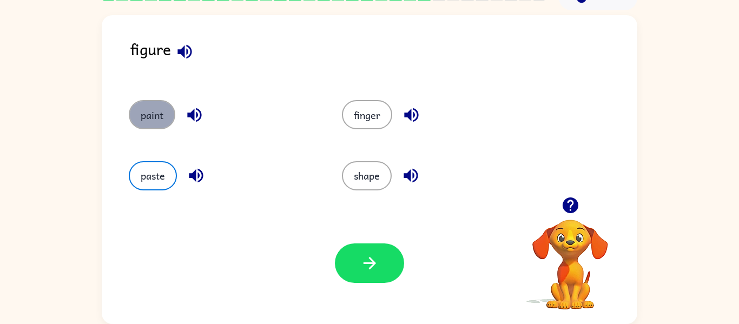
drag, startPoint x: 148, startPoint y: 110, endPoint x: 154, endPoint y: 107, distance: 7.3
click at [153, 108] on button "paint" at bounding box center [152, 114] width 47 height 29
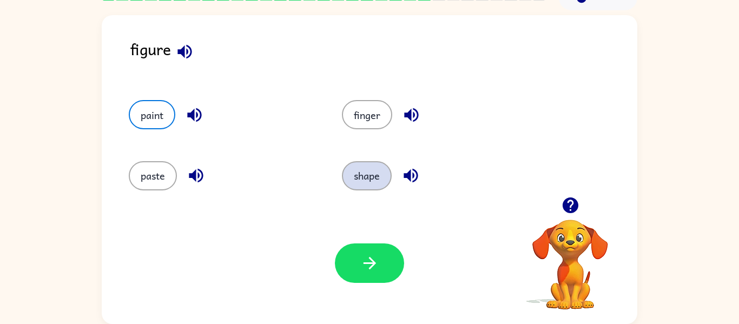
drag, startPoint x: 354, startPoint y: 171, endPoint x: 364, endPoint y: 165, distance: 11.4
click at [359, 168] on button "shape" at bounding box center [367, 175] width 50 height 29
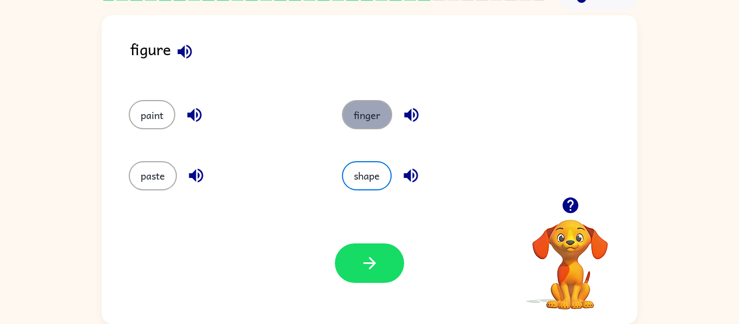
click at [365, 105] on button "finger" at bounding box center [367, 114] width 50 height 29
drag, startPoint x: 177, startPoint y: 149, endPoint x: 170, endPoint y: 145, distance: 8.5
click at [173, 149] on div "paste" at bounding box center [214, 171] width 213 height 61
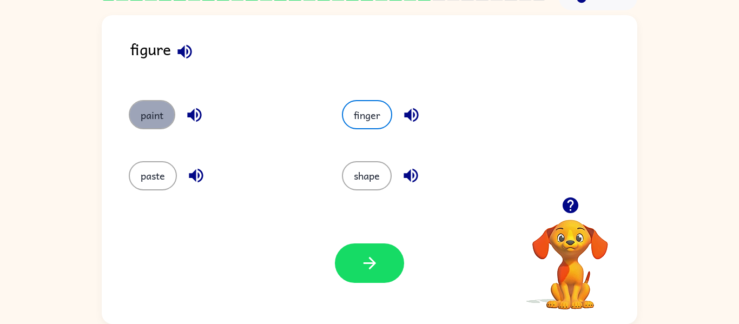
drag, startPoint x: 160, startPoint y: 120, endPoint x: 148, endPoint y: 111, distance: 14.9
click at [160, 120] on button "paint" at bounding box center [152, 114] width 47 height 29
click at [340, 168] on div "shape" at bounding box center [427, 171] width 213 height 61
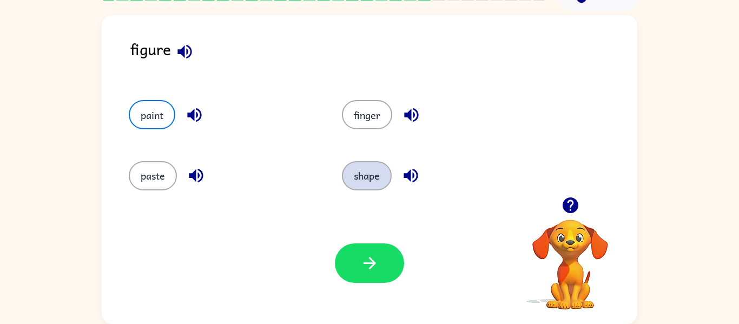
click at [368, 182] on button "shape" at bounding box center [367, 175] width 50 height 29
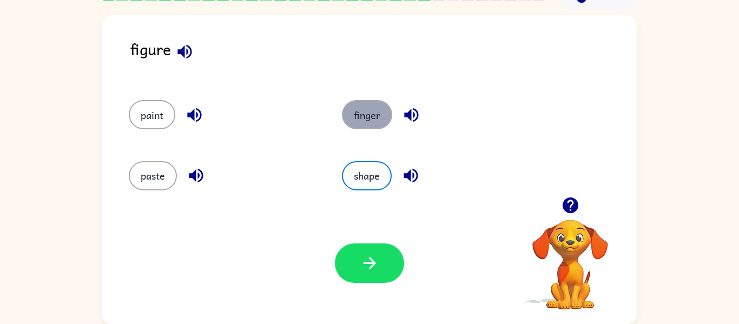
click at [384, 118] on button "finger" at bounding box center [367, 114] width 50 height 29
click at [351, 121] on button "finger" at bounding box center [367, 114] width 50 height 29
click at [368, 123] on button "finger" at bounding box center [367, 114] width 50 height 29
click at [365, 181] on button "shape" at bounding box center [367, 175] width 50 height 29
click at [160, 113] on button "paint" at bounding box center [152, 114] width 47 height 29
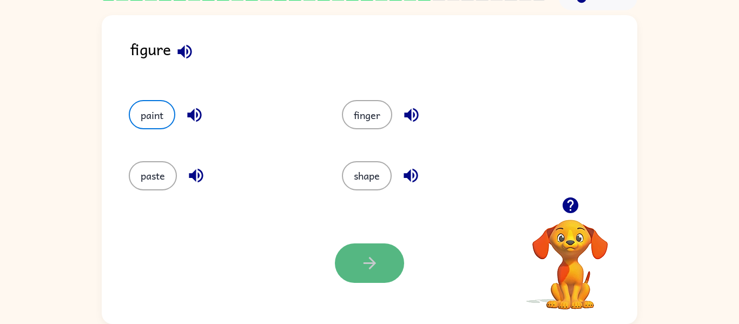
click at [365, 252] on button "button" at bounding box center [369, 262] width 69 height 39
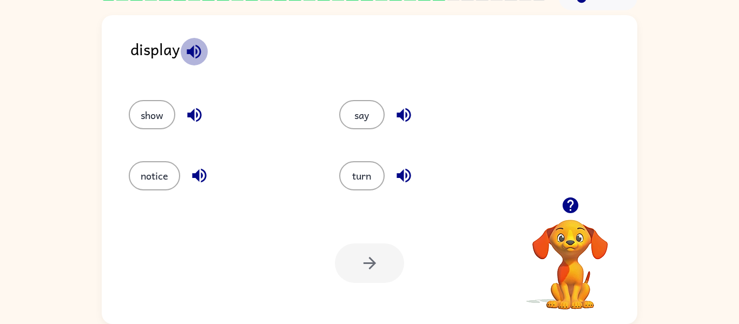
click at [205, 50] on button "button" at bounding box center [194, 52] width 28 height 28
click at [200, 111] on icon "button" at bounding box center [194, 115] width 14 height 14
click at [207, 174] on icon "button" at bounding box center [199, 175] width 19 height 19
click at [411, 113] on icon "button" at bounding box center [403, 114] width 19 height 19
click at [405, 173] on icon "button" at bounding box center [403, 175] width 19 height 19
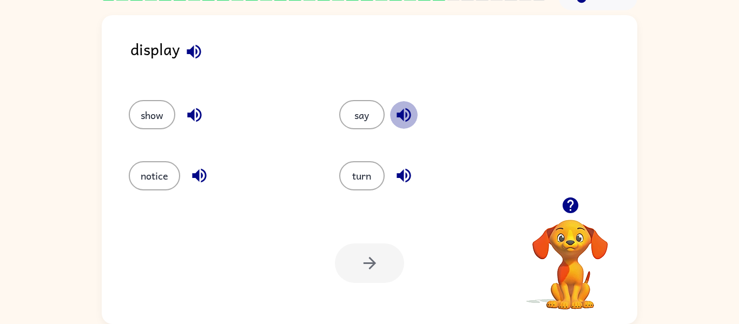
click at [406, 111] on icon "button" at bounding box center [403, 114] width 19 height 19
click at [343, 120] on button "say" at bounding box center [361, 114] width 45 height 29
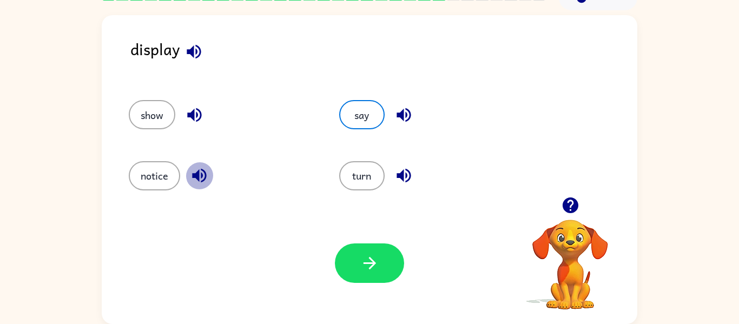
click at [193, 175] on icon "button" at bounding box center [199, 175] width 19 height 19
click at [203, 187] on button "button" at bounding box center [200, 176] width 28 height 28
click at [204, 183] on icon "button" at bounding box center [199, 175] width 19 height 19
click at [206, 185] on button "button" at bounding box center [200, 176] width 28 height 28
click at [212, 186] on div "notice" at bounding box center [222, 175] width 186 height 29
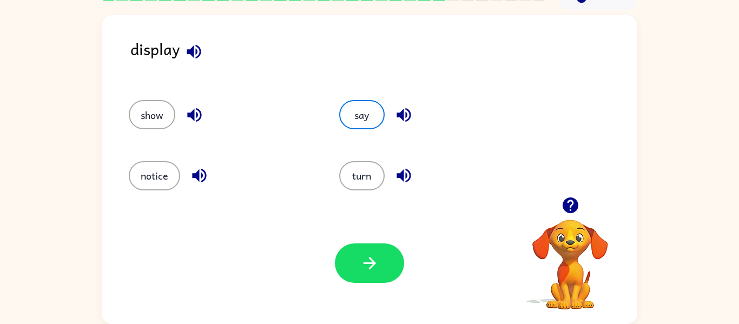
click at [212, 186] on div "notice" at bounding box center [222, 175] width 186 height 29
click at [211, 184] on div "notice" at bounding box center [222, 175] width 186 height 29
click at [184, 169] on div "notice" at bounding box center [222, 175] width 186 height 29
drag, startPoint x: 194, startPoint y: 175, endPoint x: 189, endPoint y: 169, distance: 8.0
click at [191, 171] on icon "button" at bounding box center [199, 175] width 19 height 19
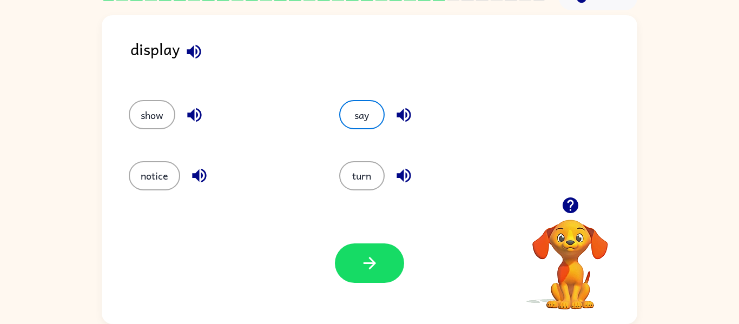
click at [189, 169] on button "button" at bounding box center [200, 176] width 28 height 28
click at [190, 168] on icon "button" at bounding box center [199, 175] width 19 height 19
drag, startPoint x: 213, startPoint y: 183, endPoint x: 207, endPoint y: 180, distance: 6.8
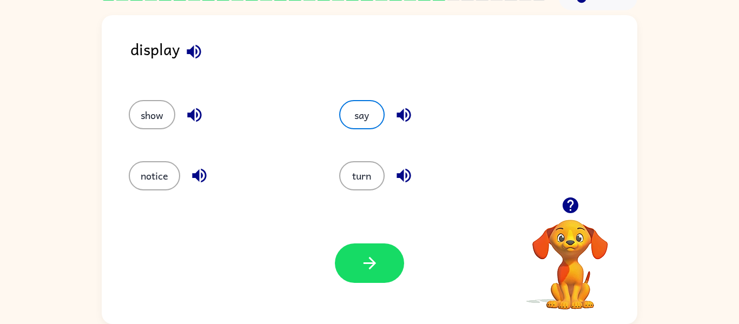
click at [209, 182] on div "notice" at bounding box center [222, 175] width 186 height 29
click at [202, 179] on icon "button" at bounding box center [199, 175] width 19 height 19
click at [199, 176] on icon "button" at bounding box center [199, 176] width 14 height 14
drag, startPoint x: 204, startPoint y: 176, endPoint x: 188, endPoint y: 168, distance: 17.9
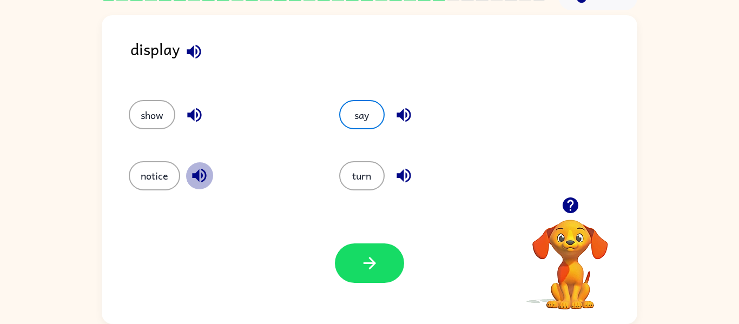
click at [202, 176] on icon "button" at bounding box center [199, 175] width 19 height 19
click at [197, 179] on icon "button" at bounding box center [199, 176] width 14 height 14
click at [197, 173] on icon "button" at bounding box center [199, 176] width 14 height 14
click at [202, 175] on icon "button" at bounding box center [199, 175] width 19 height 19
drag, startPoint x: 199, startPoint y: 173, endPoint x: 199, endPoint y: 167, distance: 6.0
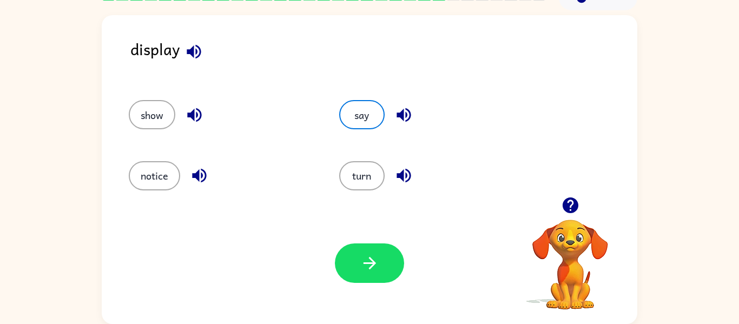
click at [199, 171] on icon "button" at bounding box center [199, 176] width 14 height 14
click at [200, 165] on button "button" at bounding box center [200, 176] width 28 height 28
click at [199, 162] on button "button" at bounding box center [200, 176] width 28 height 28
click at [198, 162] on button "button" at bounding box center [200, 176] width 28 height 28
click at [195, 162] on button "button" at bounding box center [200, 176] width 28 height 28
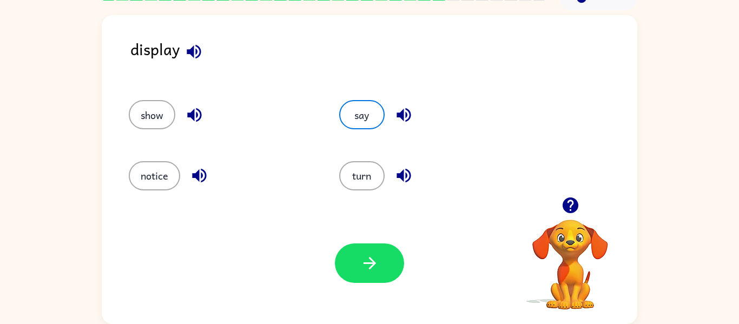
click at [191, 164] on div "notice" at bounding box center [222, 175] width 186 height 29
click at [192, 163] on button "button" at bounding box center [200, 176] width 28 height 28
click at [191, 163] on button "button" at bounding box center [200, 176] width 28 height 28
click at [191, 165] on button "button" at bounding box center [200, 176] width 28 height 28
drag, startPoint x: 191, startPoint y: 165, endPoint x: 190, endPoint y: 160, distance: 5.5
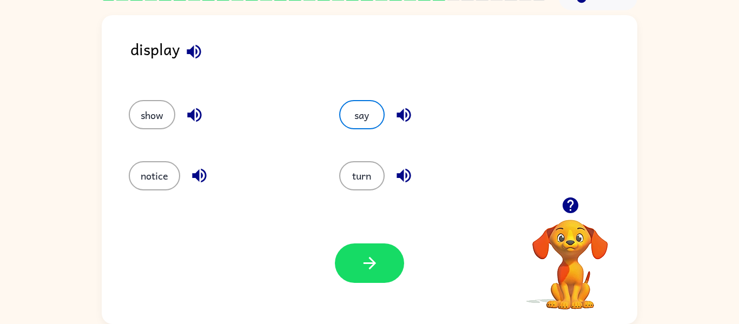
click at [191, 164] on button "button" at bounding box center [200, 176] width 28 height 28
click at [192, 153] on div "notice" at bounding box center [213, 171] width 210 height 61
click at [187, 216] on div "display show say notice turn Your browser must support playing .mp4 files to us…" at bounding box center [370, 169] width 536 height 309
drag, startPoint x: 361, startPoint y: 255, endPoint x: 358, endPoint y: 262, distance: 7.3
click at [362, 257] on icon "button" at bounding box center [369, 263] width 19 height 19
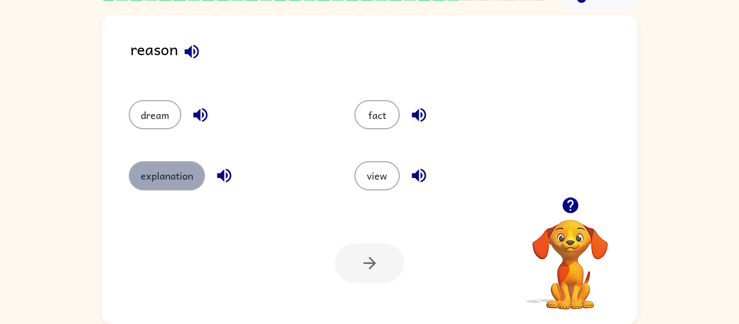
click at [168, 184] on button "explanation" at bounding box center [167, 175] width 76 height 29
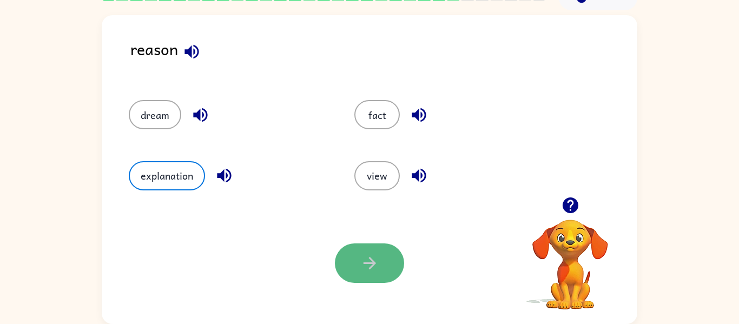
click at [374, 252] on button "button" at bounding box center [369, 262] width 69 height 39
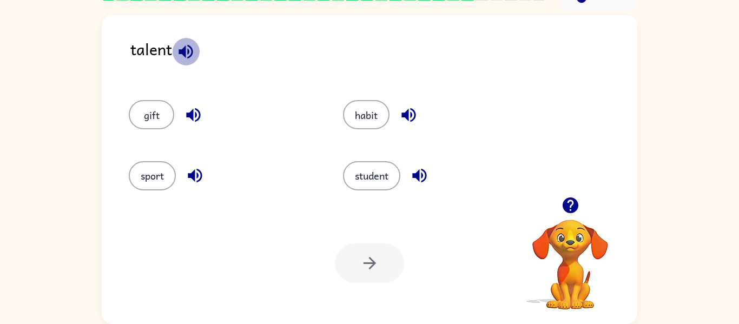
click at [184, 56] on icon "button" at bounding box center [185, 51] width 19 height 19
click at [189, 102] on button "button" at bounding box center [194, 115] width 28 height 28
click at [193, 188] on button "button" at bounding box center [195, 176] width 28 height 28
click at [410, 171] on button "button" at bounding box center [420, 176] width 28 height 28
click at [407, 109] on icon "button" at bounding box center [408, 114] width 19 height 19
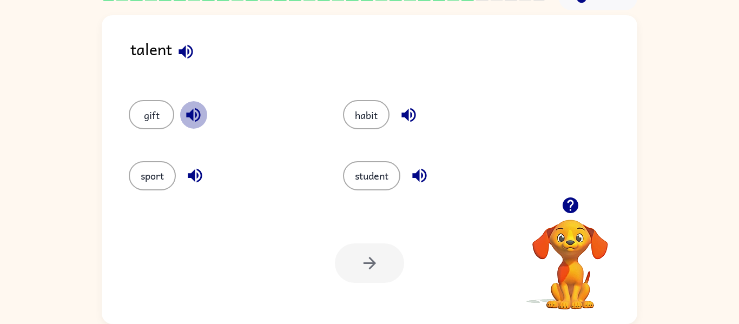
click at [193, 110] on icon "button" at bounding box center [193, 114] width 19 height 19
click at [145, 186] on button "sport" at bounding box center [152, 175] width 47 height 29
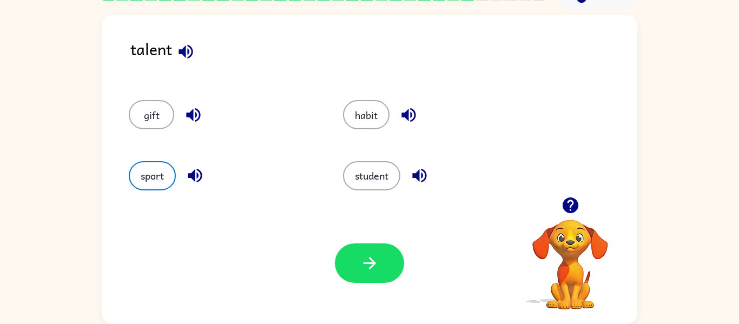
drag, startPoint x: 378, startPoint y: 270, endPoint x: 431, endPoint y: 229, distance: 67.1
click at [431, 229] on div "Your browser must support playing .mp4 files to use Literably. Please try using…" at bounding box center [370, 263] width 536 height 122
drag, startPoint x: 386, startPoint y: 250, endPoint x: 385, endPoint y: 177, distance: 72.5
click at [385, 177] on div "talent gift habit sport student Your browser must support playing .mp4 files to…" at bounding box center [370, 169] width 536 height 309
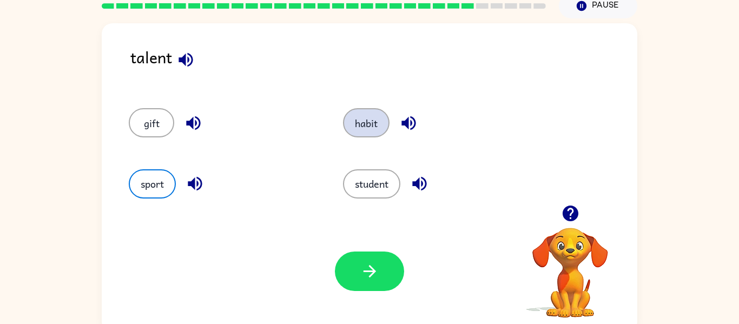
scroll to position [45, 0]
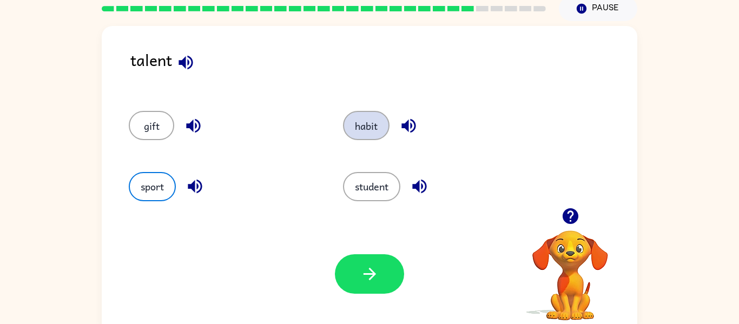
drag, startPoint x: 379, startPoint y: 287, endPoint x: 379, endPoint y: 121, distance: 166.1
click at [379, 121] on div "talent gift habit sport student Your browser must support playing .mp4 files to…" at bounding box center [370, 180] width 536 height 309
drag, startPoint x: 168, startPoint y: 135, endPoint x: 166, endPoint y: 208, distance: 73.1
click at [166, 208] on div "gift habit sport student" at bounding box center [322, 151] width 428 height 122
click at [175, 183] on button "sport" at bounding box center [152, 186] width 47 height 29
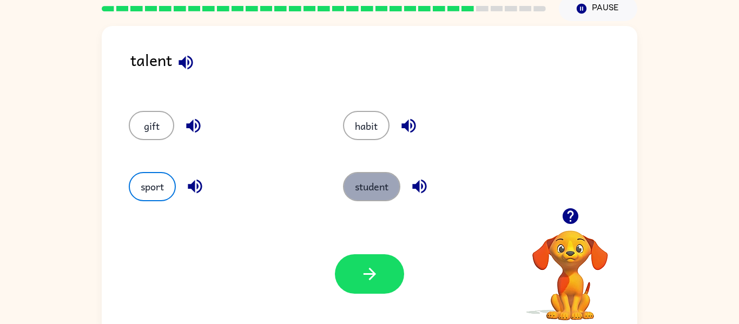
click at [393, 183] on button "student" at bounding box center [371, 186] width 57 height 29
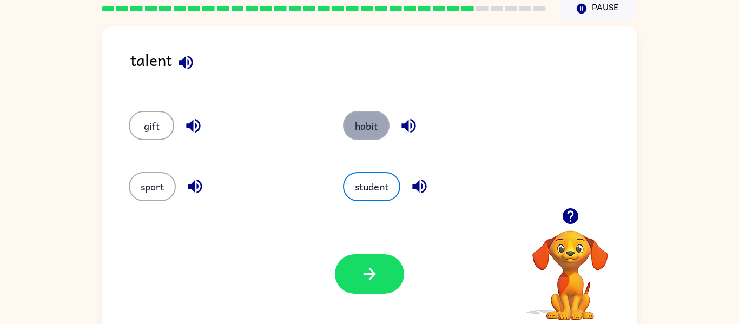
click at [382, 131] on button "habit" at bounding box center [366, 125] width 47 height 29
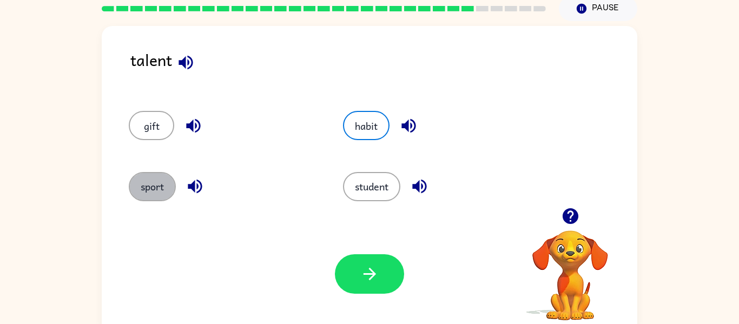
drag, startPoint x: 148, startPoint y: 193, endPoint x: 155, endPoint y: 204, distance: 12.9
click at [155, 204] on div "sport" at bounding box center [215, 181] width 214 height 61
click at [165, 194] on button "sport" at bounding box center [152, 186] width 47 height 29
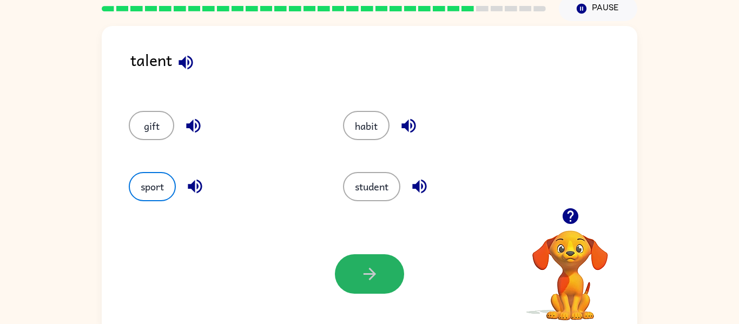
drag, startPoint x: 361, startPoint y: 290, endPoint x: 378, endPoint y: 234, distance: 58.2
click at [361, 287] on button "button" at bounding box center [369, 273] width 69 height 39
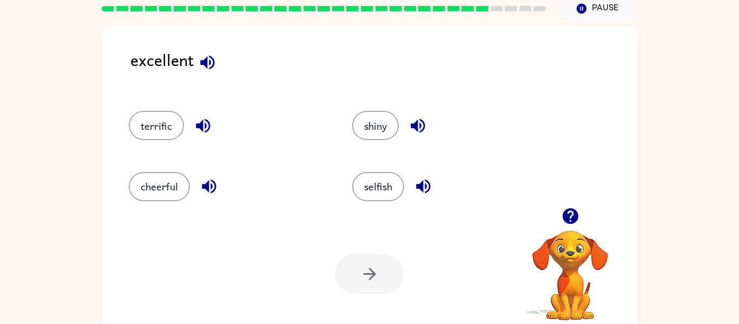
click at [207, 62] on icon "button" at bounding box center [207, 62] width 19 height 19
click at [200, 126] on icon "button" at bounding box center [203, 126] width 14 height 14
drag, startPoint x: 205, startPoint y: 189, endPoint x: 242, endPoint y: 173, distance: 40.7
click at [207, 186] on icon "button" at bounding box center [209, 186] width 19 height 19
click at [426, 181] on icon "button" at bounding box center [423, 187] width 14 height 14
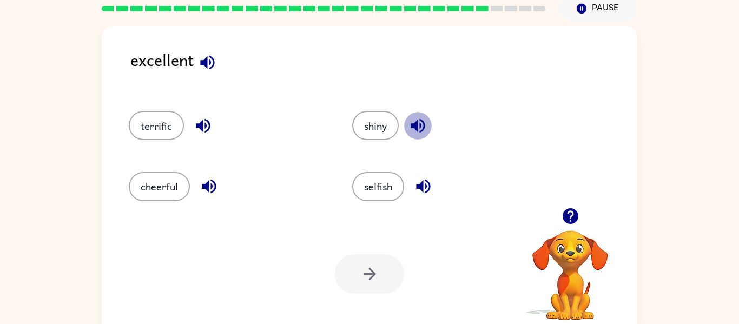
click at [417, 124] on icon "button" at bounding box center [418, 126] width 14 height 14
click at [212, 177] on icon "button" at bounding box center [209, 186] width 19 height 19
drag, startPoint x: 167, startPoint y: 184, endPoint x: 222, endPoint y: 169, distance: 57.2
click at [172, 183] on button "cheerful" at bounding box center [159, 186] width 61 height 29
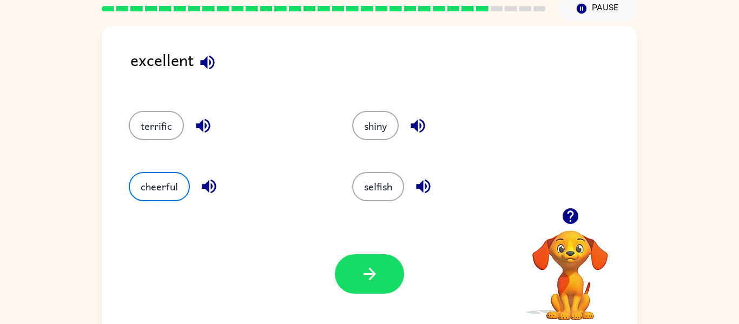
drag, startPoint x: 301, startPoint y: 239, endPoint x: 346, endPoint y: 242, distance: 45.0
click at [346, 245] on div "Your browser must support playing .mp4 files to use Literably. Please try using…" at bounding box center [370, 274] width 536 height 122
drag, startPoint x: 348, startPoint y: 275, endPoint x: 353, endPoint y: 265, distance: 11.6
click at [353, 271] on button "button" at bounding box center [369, 273] width 69 height 39
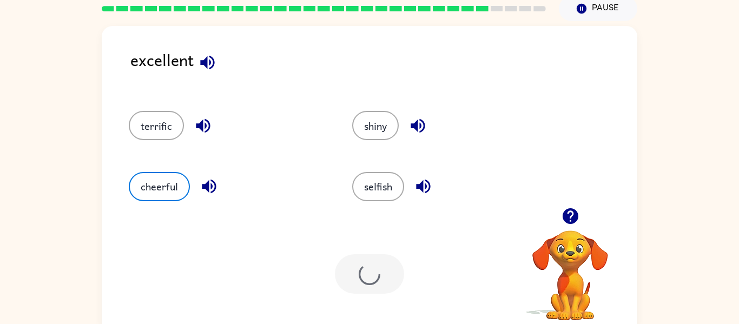
drag, startPoint x: 353, startPoint y: 286, endPoint x: 359, endPoint y: 275, distance: 12.3
click at [355, 281] on div at bounding box center [369, 273] width 69 height 39
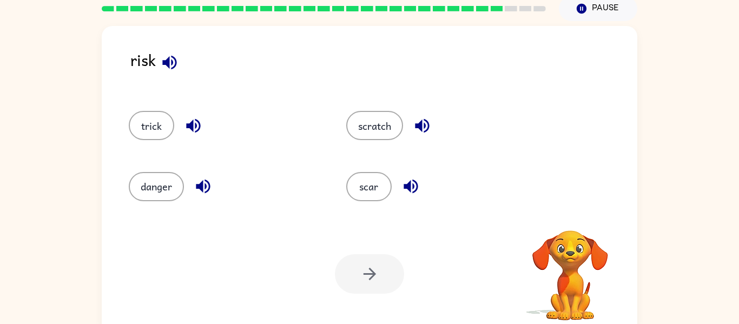
click at [205, 64] on div "risk" at bounding box center [383, 69] width 507 height 42
drag, startPoint x: 157, startPoint y: 54, endPoint x: 160, endPoint y: 59, distance: 6.3
click at [157, 54] on div "risk" at bounding box center [383, 69] width 507 height 42
click at [170, 65] on icon "button" at bounding box center [169, 62] width 19 height 19
click at [200, 122] on icon "button" at bounding box center [193, 125] width 19 height 19
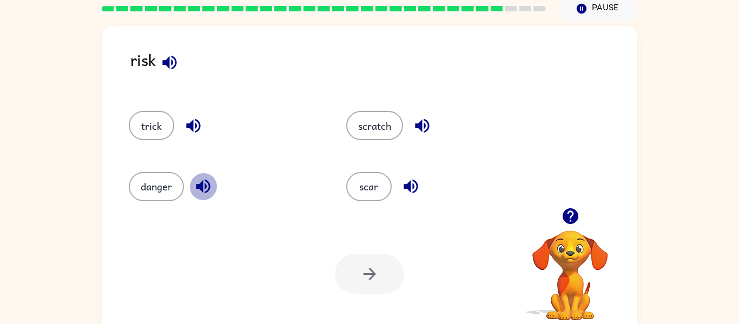
click at [205, 189] on icon "button" at bounding box center [203, 187] width 14 height 14
drag, startPoint x: 415, startPoint y: 186, endPoint x: 419, endPoint y: 159, distance: 26.7
click at [415, 186] on icon "button" at bounding box center [410, 186] width 19 height 19
click at [427, 122] on icon "button" at bounding box center [422, 126] width 14 height 14
drag, startPoint x: 413, startPoint y: 185, endPoint x: 402, endPoint y: 183, distance: 10.4
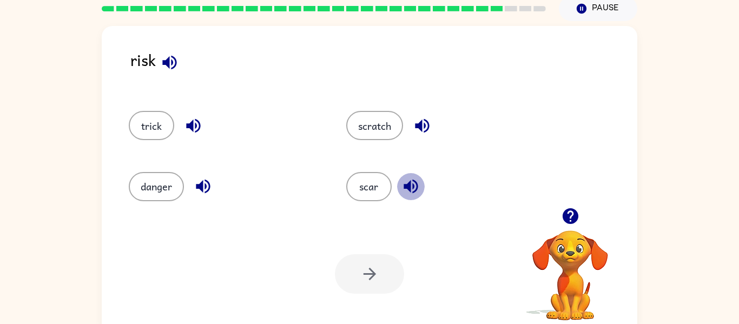
click at [404, 184] on icon "button" at bounding box center [411, 187] width 14 height 14
click at [159, 126] on button "trick" at bounding box center [151, 125] width 45 height 29
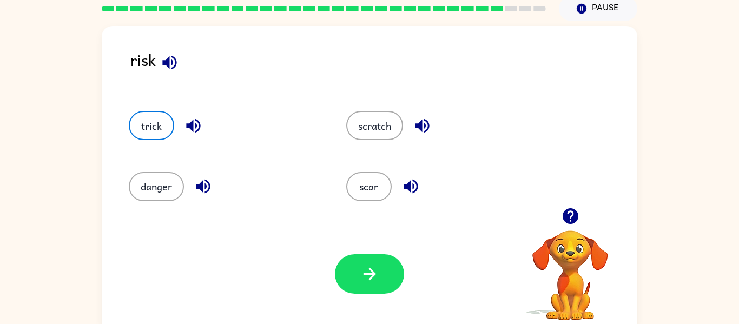
click at [200, 129] on icon "button" at bounding box center [193, 125] width 19 height 19
click at [188, 128] on icon "button" at bounding box center [193, 126] width 14 height 14
click at [186, 124] on icon "button" at bounding box center [193, 125] width 19 height 19
drag, startPoint x: 186, startPoint y: 124, endPoint x: 183, endPoint y: 183, distance: 58.5
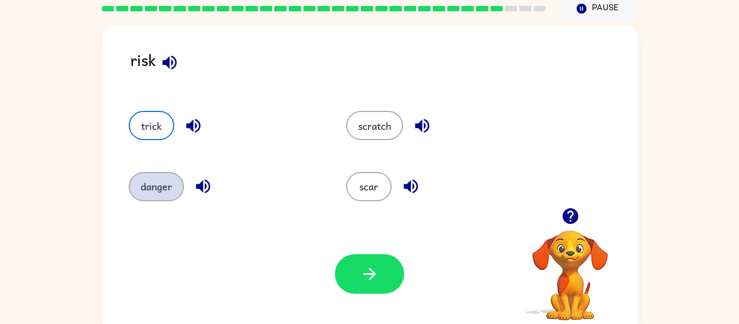
click at [186, 187] on div "trick scratch danger scar" at bounding box center [325, 151] width 434 height 122
drag, startPoint x: 361, startPoint y: 184, endPoint x: 355, endPoint y: 185, distance: 6.0
click at [357, 185] on button "scar" at bounding box center [368, 186] width 45 height 29
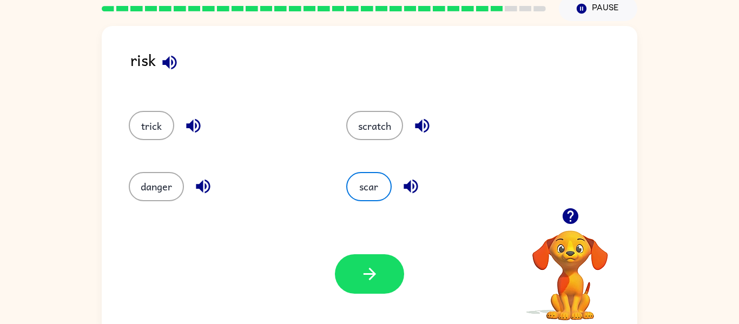
click at [366, 240] on div "Your browser must support playing .mp4 files to use Literably. Please try using…" at bounding box center [370, 274] width 536 height 122
drag, startPoint x: 346, startPoint y: 267, endPoint x: 344, endPoint y: 256, distance: 10.5
click at [344, 260] on button "button" at bounding box center [369, 273] width 69 height 39
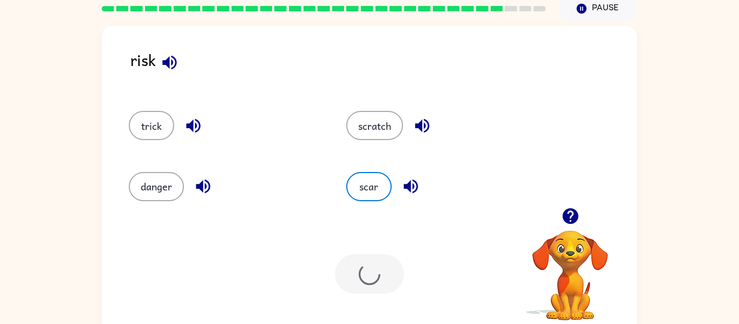
drag, startPoint x: 346, startPoint y: 264, endPoint x: 355, endPoint y: 258, distance: 11.0
click at [351, 252] on div "Your browser must support playing .mp4 files to use Literably. Please try using…" at bounding box center [370, 274] width 536 height 122
drag, startPoint x: 355, startPoint y: 258, endPoint x: 365, endPoint y: 210, distance: 48.6
click at [362, 234] on div "Your browser must support playing .mp4 files to use Literably. Please try using…" at bounding box center [370, 274] width 536 height 122
drag, startPoint x: 371, startPoint y: 236, endPoint x: 495, endPoint y: 74, distance: 204.1
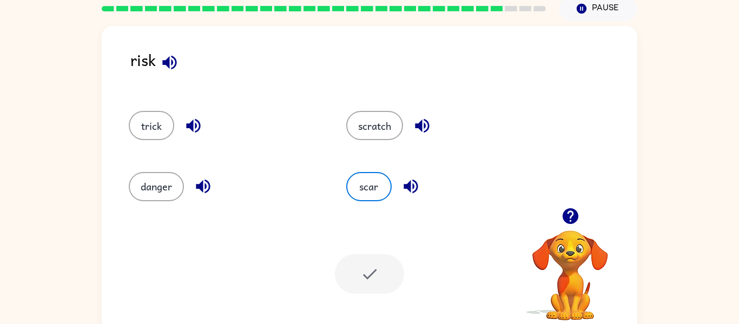
click at [398, 190] on div "risk trick scratch danger scar Your browser must support playing .mp4 files to …" at bounding box center [370, 180] width 536 height 309
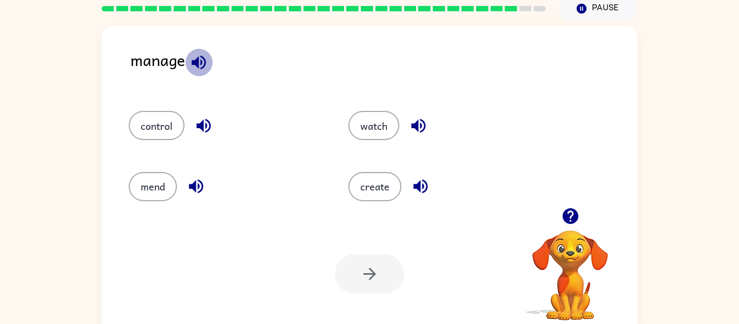
click at [197, 61] on icon "button" at bounding box center [199, 62] width 14 height 14
click at [161, 116] on button "control" at bounding box center [157, 125] width 56 height 29
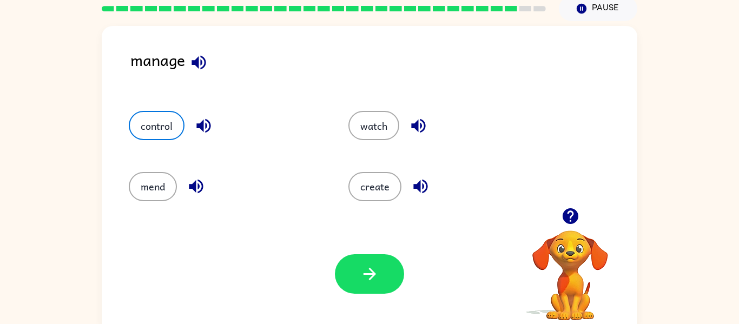
drag, startPoint x: 222, startPoint y: 122, endPoint x: 205, endPoint y: 122, distance: 17.3
click at [206, 122] on div "control" at bounding box center [226, 125] width 195 height 29
drag, startPoint x: 194, startPoint y: 122, endPoint x: 245, endPoint y: 146, distance: 56.1
click at [215, 125] on button "button" at bounding box center [204, 126] width 28 height 28
drag, startPoint x: 239, startPoint y: 179, endPoint x: 248, endPoint y: 191, distance: 15.2
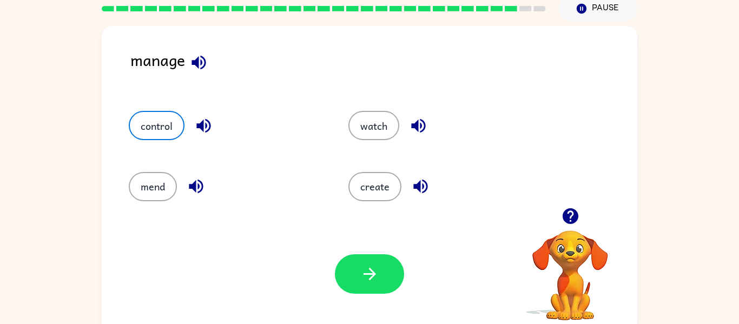
click at [241, 183] on div "mend" at bounding box center [226, 186] width 195 height 29
drag, startPoint x: 350, startPoint y: 277, endPoint x: 351, endPoint y: 260, distance: 16.8
click at [352, 271] on button "button" at bounding box center [369, 273] width 69 height 39
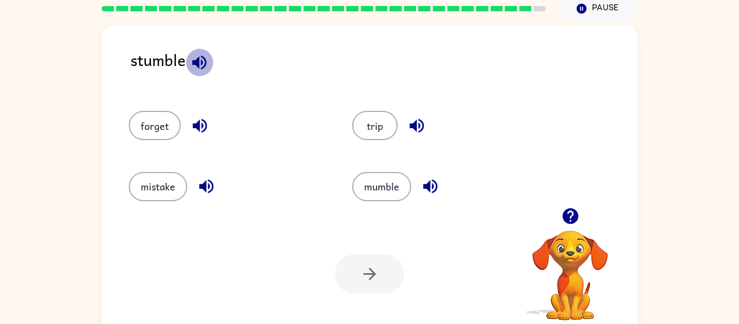
drag, startPoint x: 197, startPoint y: 64, endPoint x: 194, endPoint y: 59, distance: 5.6
click at [199, 64] on icon "button" at bounding box center [199, 62] width 14 height 14
click at [169, 174] on button "mistake" at bounding box center [158, 186] width 58 height 29
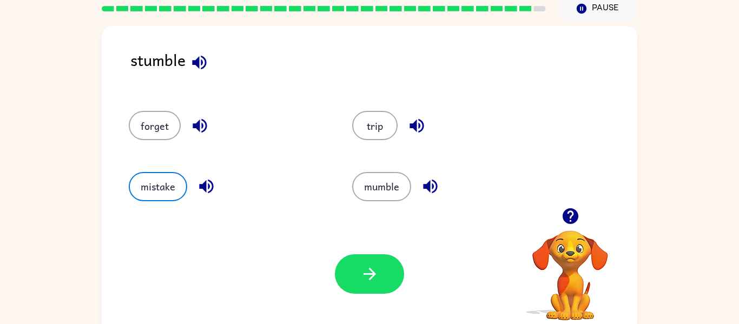
click at [213, 190] on icon "button" at bounding box center [206, 186] width 19 height 19
click at [192, 121] on icon "button" at bounding box center [199, 125] width 19 height 19
click at [419, 180] on button "button" at bounding box center [431, 187] width 28 height 28
drag, startPoint x: 353, startPoint y: 266, endPoint x: 357, endPoint y: 262, distance: 5.8
click at [353, 267] on button "button" at bounding box center [369, 273] width 69 height 39
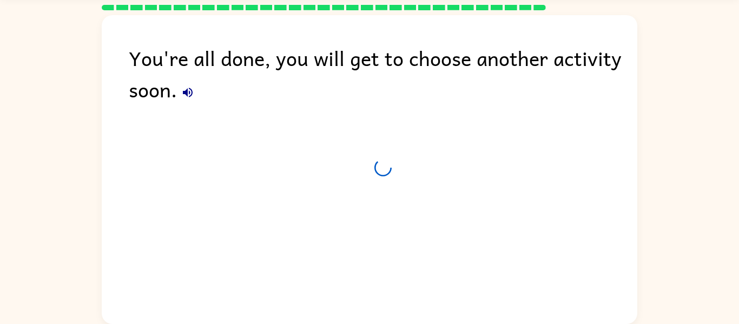
scroll to position [36, 0]
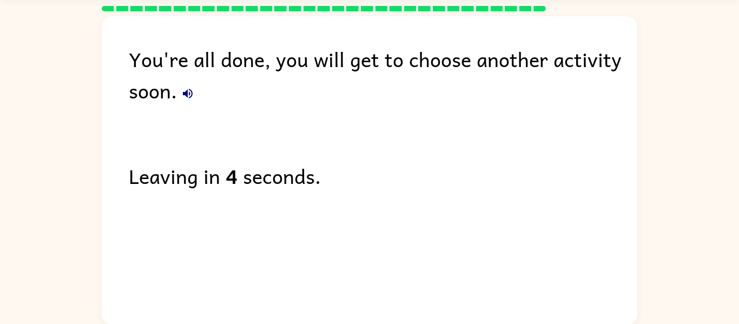
click at [168, 106] on div "You're all done, you will get to choose another activity soon. Leaving in 4 sec…" at bounding box center [370, 167] width 536 height 303
click at [173, 100] on div "You're all done, you will get to choose another activity soon." at bounding box center [383, 74] width 509 height 63
drag, startPoint x: 249, startPoint y: 127, endPoint x: 198, endPoint y: 94, distance: 60.3
click at [242, 125] on div "You're all done, you will get to choose another activity soon. Leaving in 3 sec…" at bounding box center [370, 167] width 536 height 303
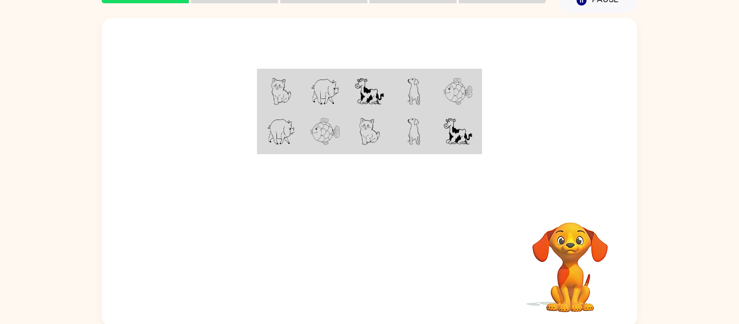
scroll to position [56, 0]
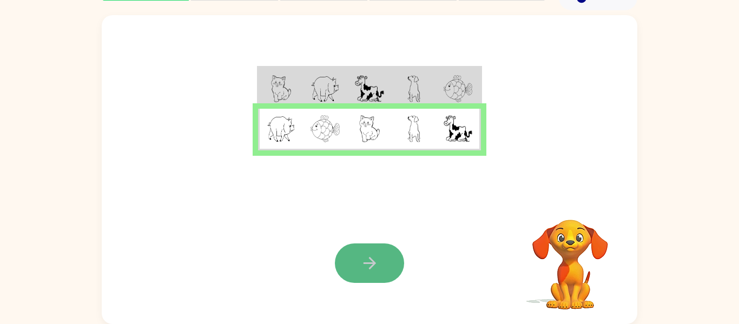
click at [363, 273] on button "button" at bounding box center [369, 262] width 69 height 39
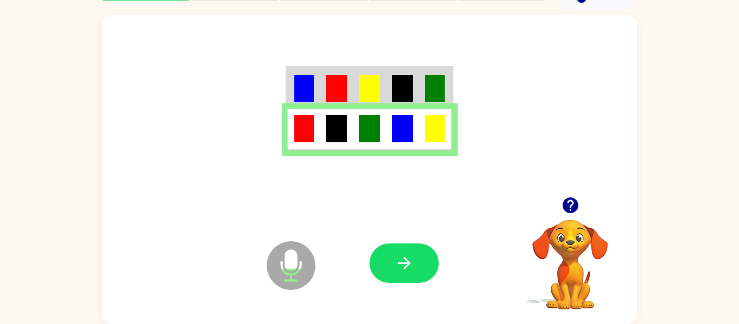
drag, startPoint x: 413, startPoint y: 275, endPoint x: 408, endPoint y: 271, distance: 6.5
click at [412, 273] on button "button" at bounding box center [403, 262] width 69 height 39
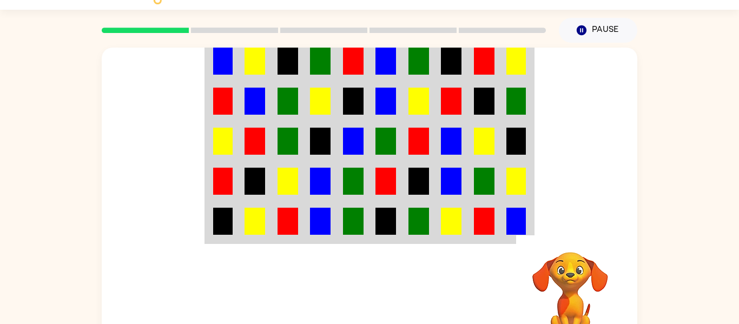
scroll to position [23, 0]
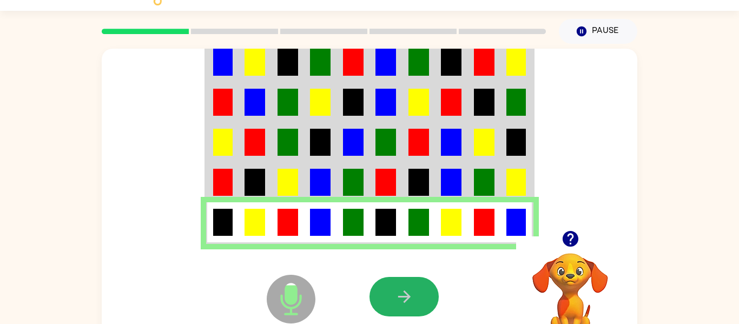
drag, startPoint x: 391, startPoint y: 291, endPoint x: 386, endPoint y: 286, distance: 6.9
click at [390, 289] on button "button" at bounding box center [403, 296] width 69 height 39
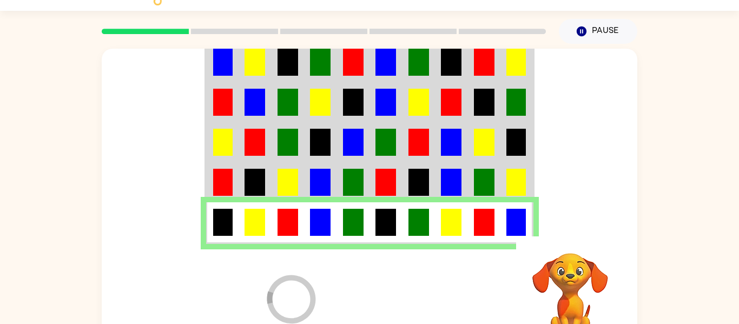
click at [203, 25] on div at bounding box center [323, 31] width 457 height 38
drag, startPoint x: 222, startPoint y: 24, endPoint x: 253, endPoint y: 32, distance: 31.5
click at [239, 29] on div at bounding box center [323, 31] width 457 height 38
drag, startPoint x: 254, startPoint y: 33, endPoint x: 286, endPoint y: 25, distance: 33.3
click at [268, 30] on rect at bounding box center [234, 31] width 87 height 5
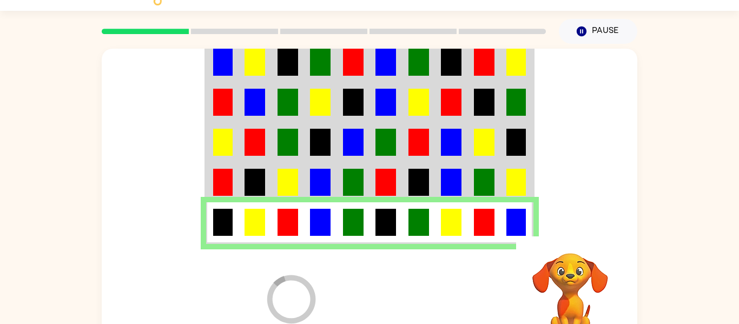
drag, startPoint x: 287, startPoint y: 25, endPoint x: 423, endPoint y: 37, distance: 136.3
click at [385, 31] on div at bounding box center [323, 31] width 457 height 38
drag, startPoint x: 423, startPoint y: 37, endPoint x: 471, endPoint y: 39, distance: 48.2
click at [453, 41] on div at bounding box center [323, 31] width 457 height 38
drag, startPoint x: 516, startPoint y: 38, endPoint x: 553, endPoint y: 24, distance: 40.4
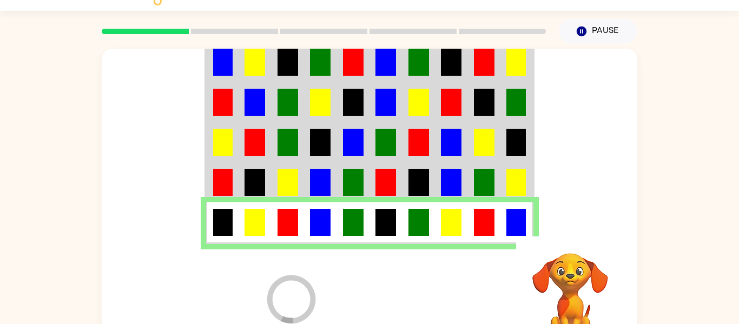
click at [560, 31] on div "Pause Pause" at bounding box center [369, 31] width 549 height 38
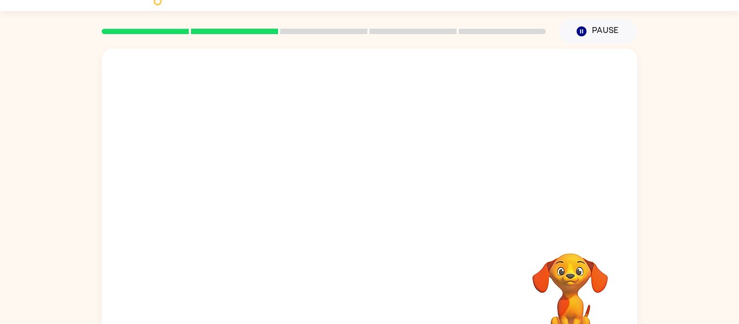
drag, startPoint x: 526, startPoint y: 17, endPoint x: 668, endPoint y: 243, distance: 266.7
click at [157, 93] on div "Sara Mitsutake ( Logout ) Pause Pause Your browser must support playing .mp4 fi…" at bounding box center [369, 167] width 739 height 380
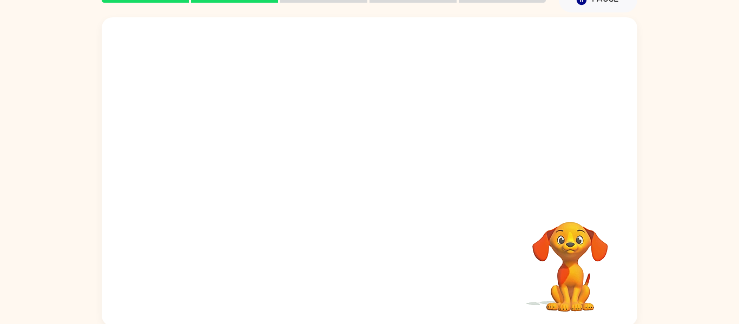
scroll to position [56, 0]
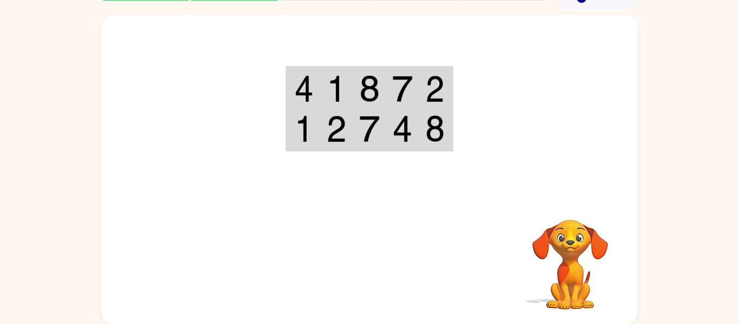
click at [513, 156] on div at bounding box center [370, 106] width 536 height 182
click at [430, 147] on td at bounding box center [435, 130] width 33 height 42
click at [423, 149] on td at bounding box center [435, 130] width 33 height 42
click at [427, 150] on td at bounding box center [435, 130] width 33 height 42
click at [429, 160] on div at bounding box center [370, 106] width 536 height 182
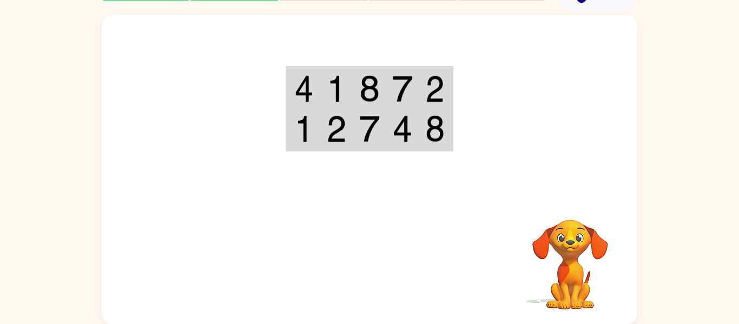
click at [420, 169] on div at bounding box center [370, 106] width 536 height 182
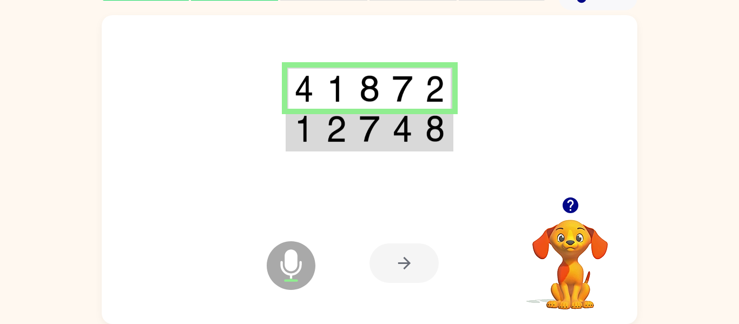
click at [418, 142] on td at bounding box center [402, 130] width 33 height 42
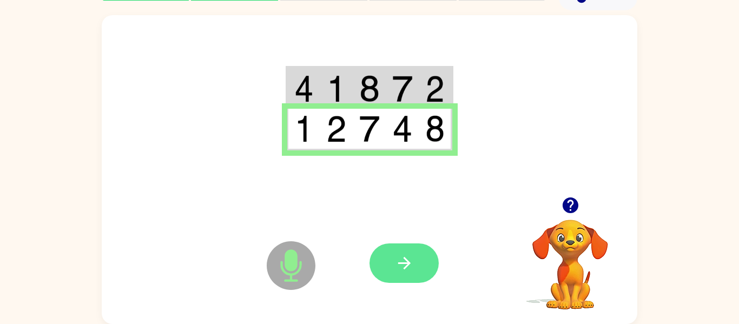
click at [408, 259] on icon "button" at bounding box center [404, 263] width 19 height 19
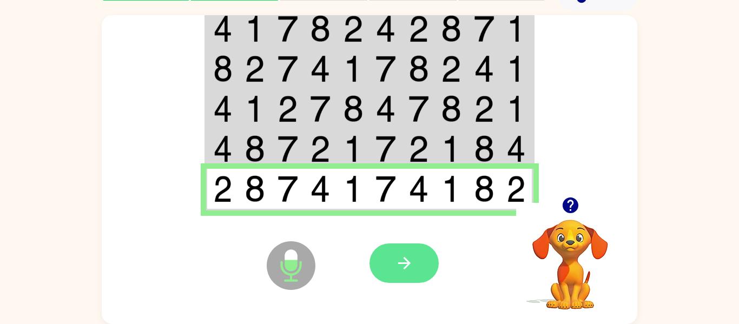
click at [413, 271] on icon "button" at bounding box center [404, 263] width 19 height 19
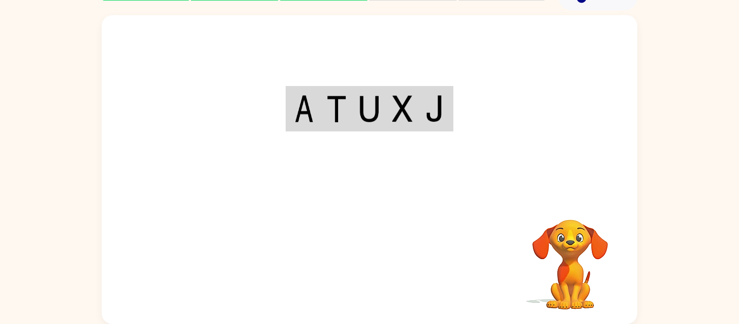
click at [261, 170] on div at bounding box center [370, 106] width 536 height 182
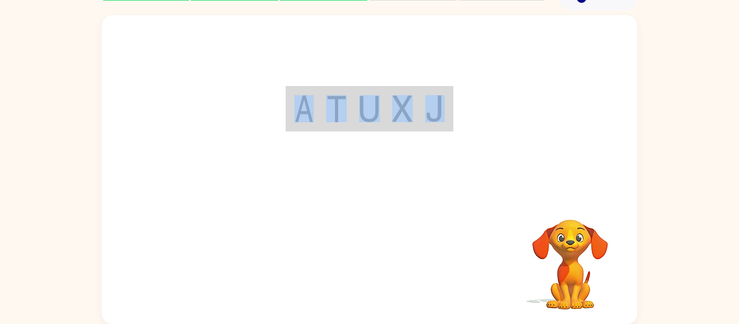
click at [261, 170] on div at bounding box center [370, 106] width 536 height 182
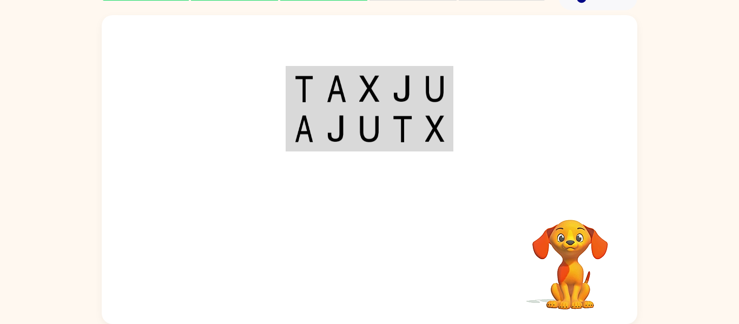
click at [421, 166] on div at bounding box center [370, 106] width 536 height 182
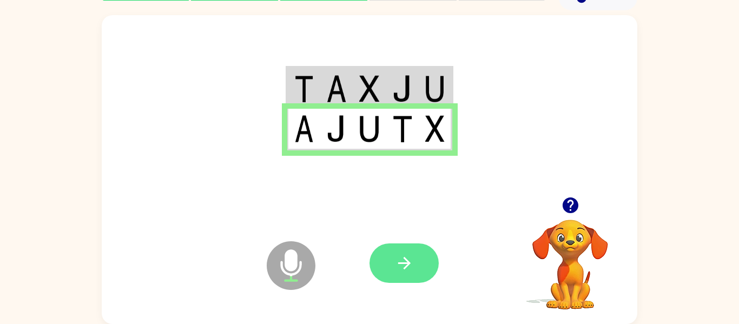
click at [401, 254] on icon "button" at bounding box center [404, 263] width 19 height 19
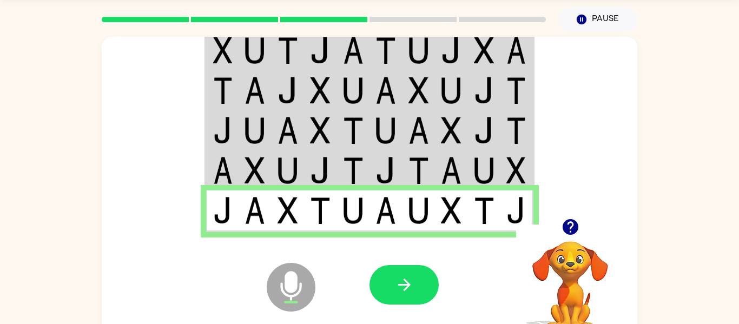
scroll to position [13, 0]
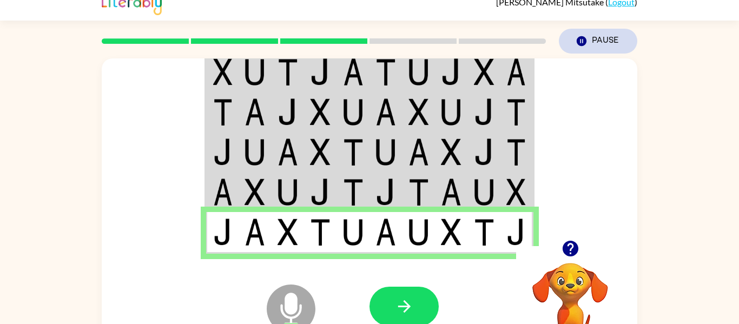
click at [613, 45] on button "Pause Pause" at bounding box center [598, 41] width 78 height 25
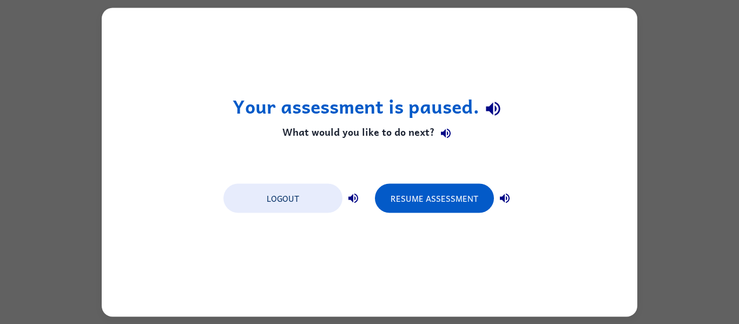
scroll to position [0, 0]
click at [259, 206] on button "Logout" at bounding box center [282, 197] width 119 height 29
